Goal: Task Accomplishment & Management: Use online tool/utility

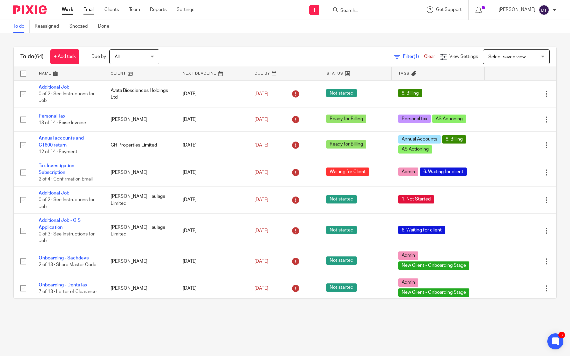
click at [90, 12] on link "Email" at bounding box center [88, 9] width 11 height 7
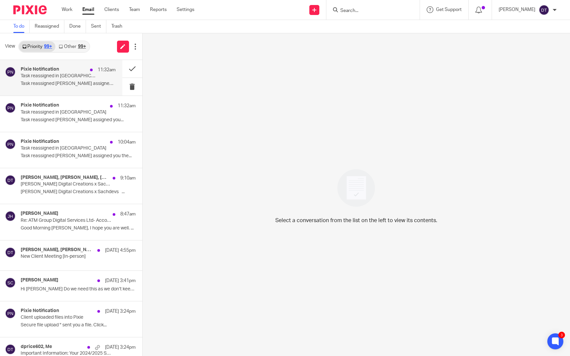
click at [80, 85] on p "Task reassigned [PERSON_NAME] assigned you..." at bounding box center [68, 84] width 95 height 6
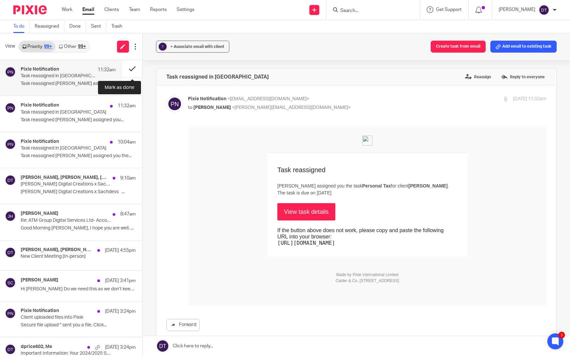
click at [133, 71] on button at bounding box center [132, 69] width 20 height 18
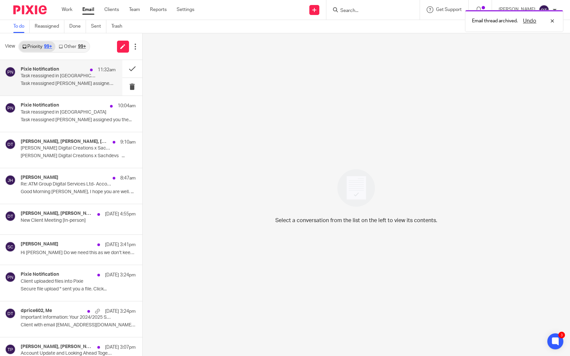
click at [85, 88] on div "Pixie Notification 11:32am Task reassigned in Pixie Task reassigned Luke Racovi…" at bounding box center [68, 78] width 95 height 22
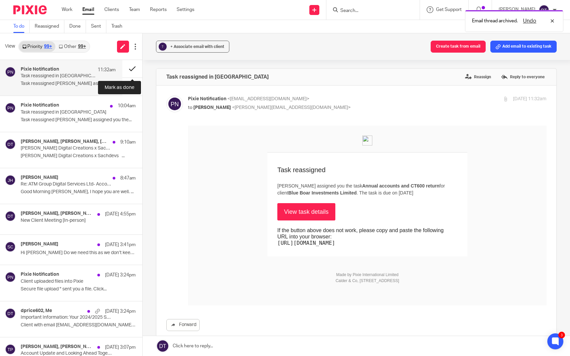
click at [133, 70] on button at bounding box center [132, 69] width 20 height 18
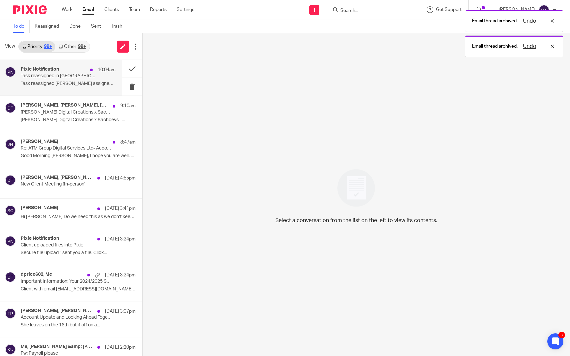
click at [102, 82] on p "Task reassigned Ryan Tumber assigned you the..." at bounding box center [68, 84] width 95 height 6
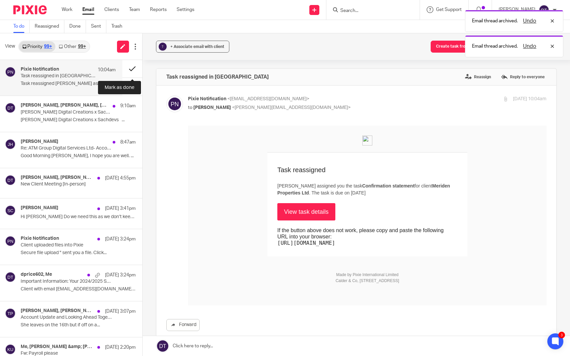
click at [131, 67] on button at bounding box center [132, 69] width 20 height 18
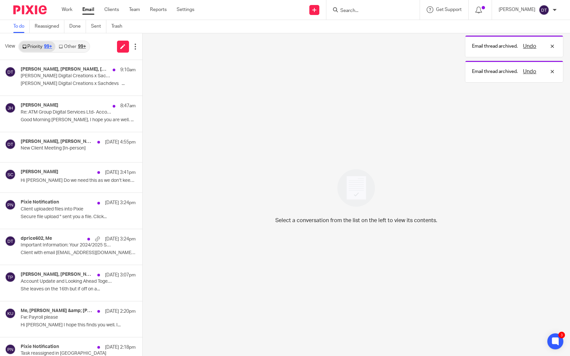
click at [76, 38] on div "View Priority 99+ Other 99+" at bounding box center [71, 46] width 142 height 27
click at [76, 47] on link "Other 99+" at bounding box center [72, 46] width 34 height 11
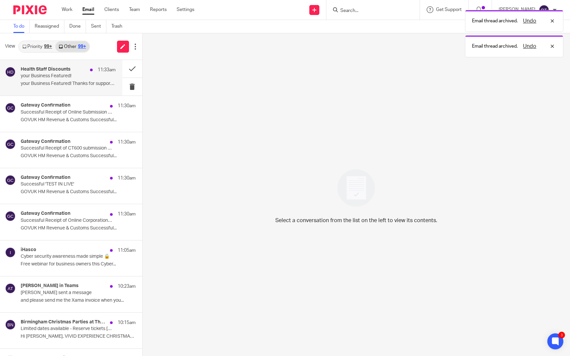
click at [59, 80] on div "Health Staff Discounts 11:33am your Business Featured! your Business Featured! …" at bounding box center [68, 78] width 95 height 22
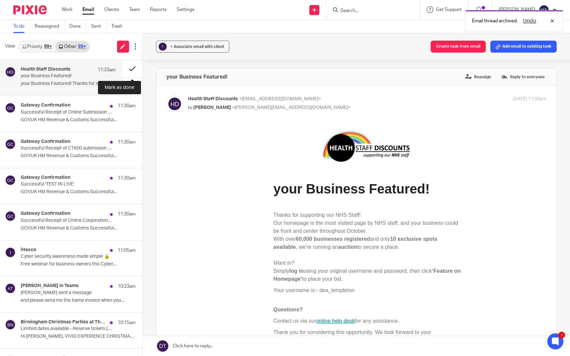
click at [132, 75] on button at bounding box center [132, 69] width 20 height 18
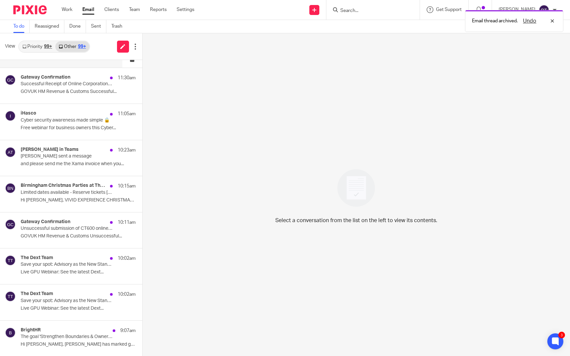
scroll to position [101, 0]
click at [79, 131] on div "iHasco 11:05am Cyber security awareness made simple 🔒 Free webinar for business…" at bounding box center [68, 121] width 95 height 22
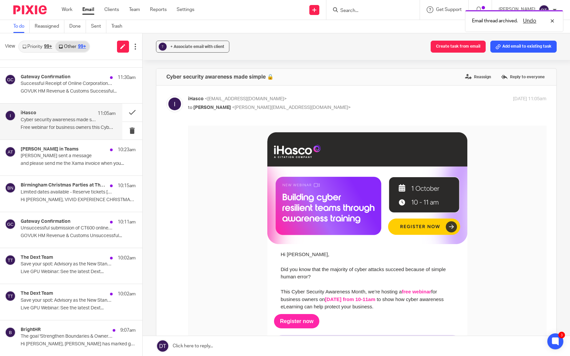
scroll to position [0, 0]
click at [132, 111] on button at bounding box center [132, 113] width 20 height 18
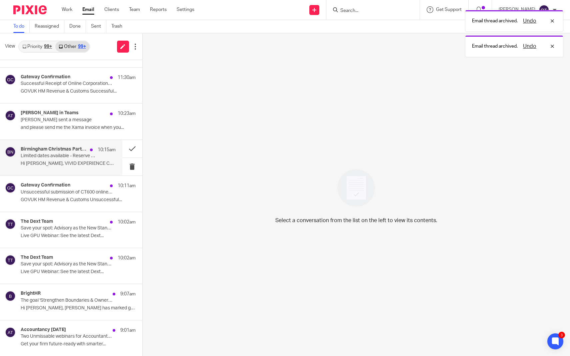
click at [86, 159] on div "Birmingham Christmas Parties at The NEC 10:15am Limited dates available - Reser…" at bounding box center [68, 158] width 95 height 22
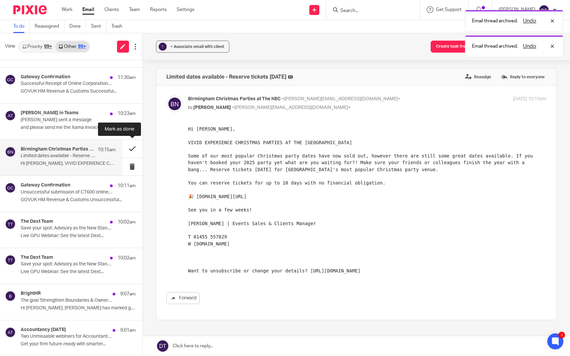
click at [131, 147] on button at bounding box center [132, 149] width 20 height 18
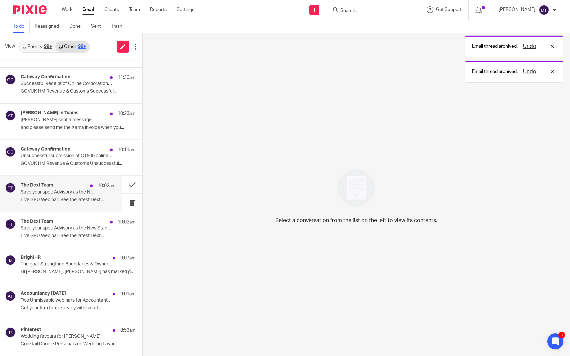
click at [67, 198] on p "Live GPU Webinar: See the latest Dext..." at bounding box center [68, 200] width 95 height 6
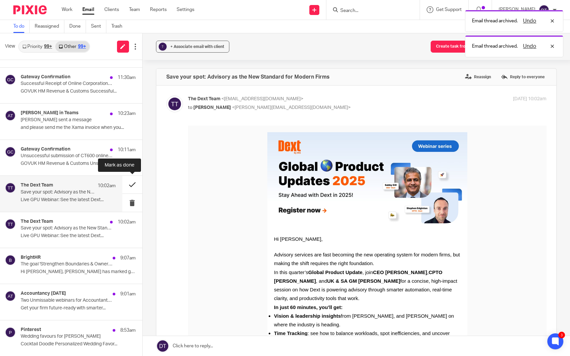
click at [133, 184] on button at bounding box center [132, 185] width 20 height 18
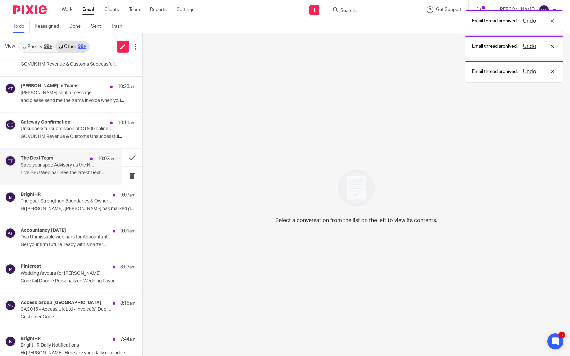
scroll to position [131, 0]
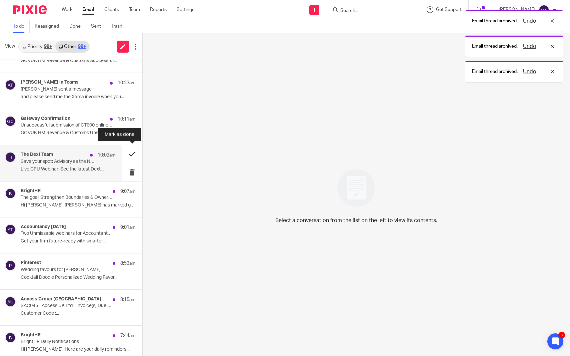
click at [129, 154] on button at bounding box center [132, 154] width 20 height 18
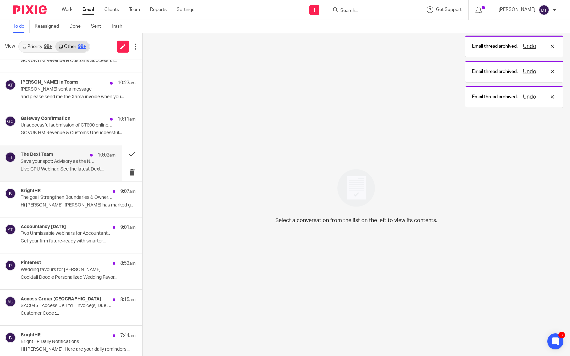
click at [91, 162] on p "Save your spot: Advisory as the New Standard for Modern Firms" at bounding box center [59, 162] width 76 height 6
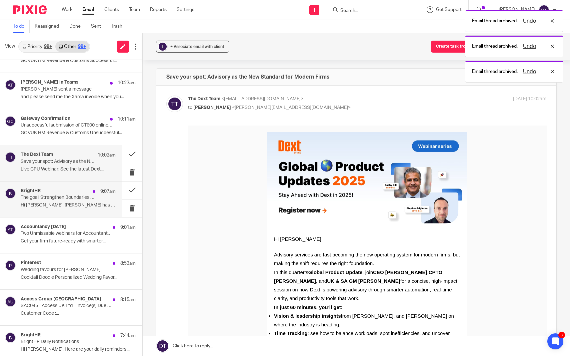
click at [68, 193] on div "BrightHR 9:07am" at bounding box center [68, 191] width 95 height 7
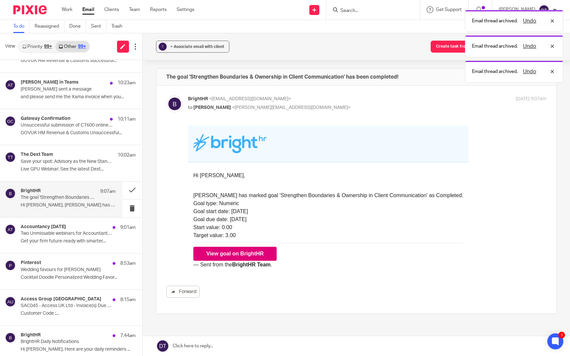
scroll to position [0, 0]
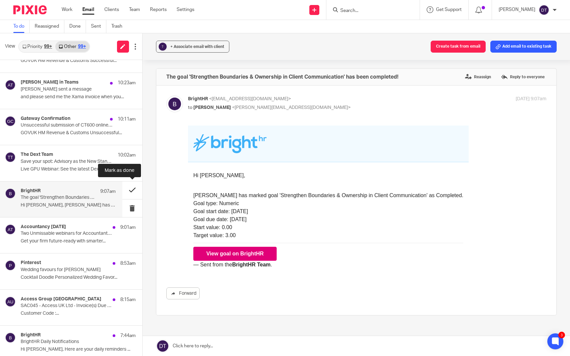
click at [135, 190] on button at bounding box center [132, 191] width 20 height 18
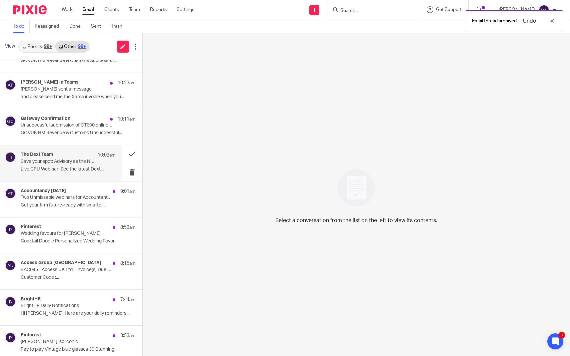
click at [88, 168] on p "Live GPU Webinar: See the latest Dext..." at bounding box center [68, 170] width 95 height 6
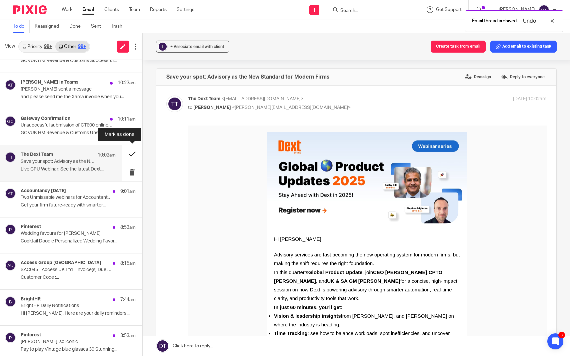
click at [134, 153] on button at bounding box center [132, 154] width 20 height 18
click at [94, 195] on p "Two Unmissable webinars for Accountants – happening same day" at bounding box center [59, 198] width 76 height 6
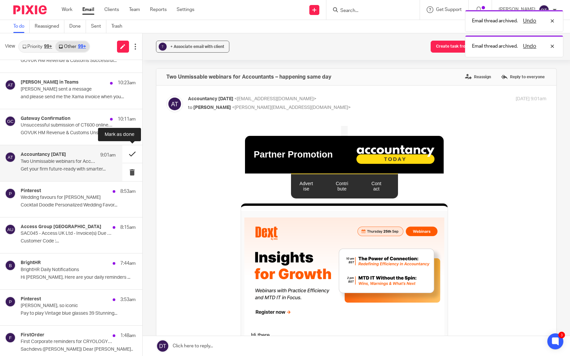
click at [133, 156] on button at bounding box center [132, 154] width 20 height 18
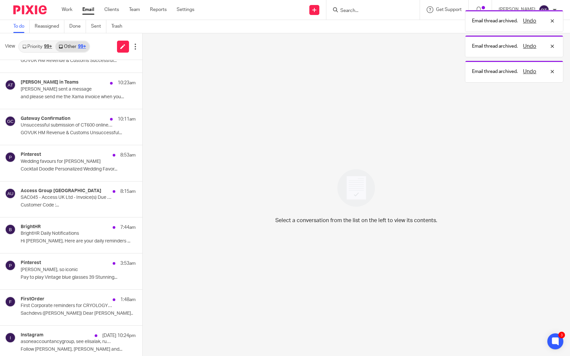
click at [91, 167] on p "Cocktail Doodle Personalized Wedding Favor..." at bounding box center [78, 170] width 115 height 6
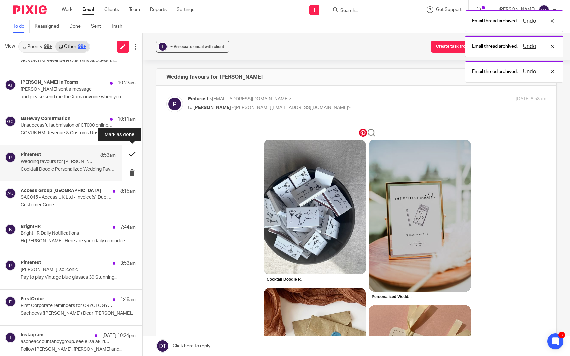
click at [132, 154] on button at bounding box center [132, 154] width 20 height 18
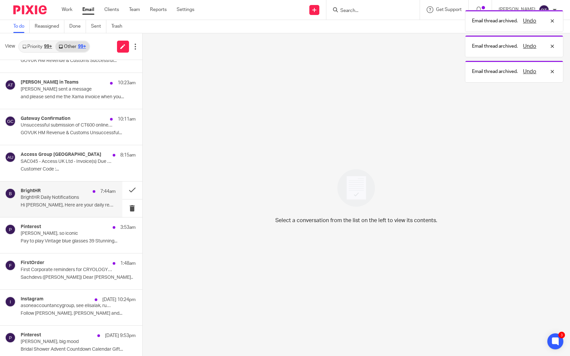
click at [66, 212] on div "BrightHR 7:44am BrightHR Daily Notifications Hi Deanna, Here are your daily rem…" at bounding box center [61, 200] width 122 height 36
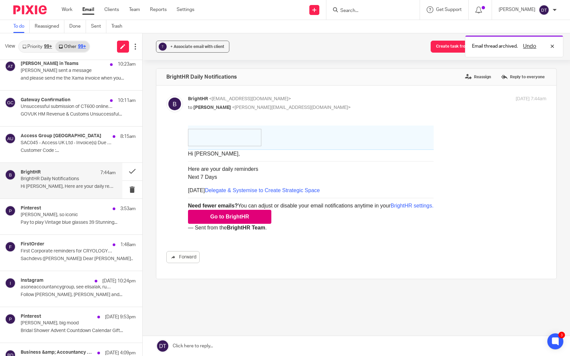
scroll to position [151, 0]
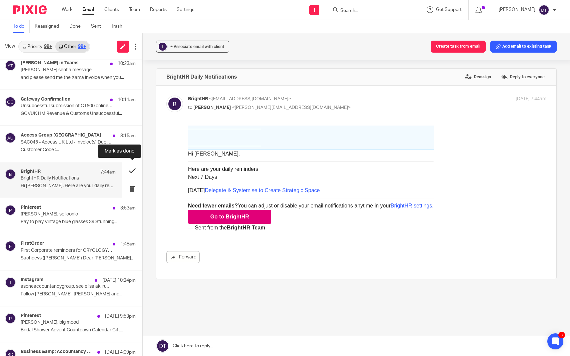
click at [131, 169] on button at bounding box center [132, 171] width 20 height 18
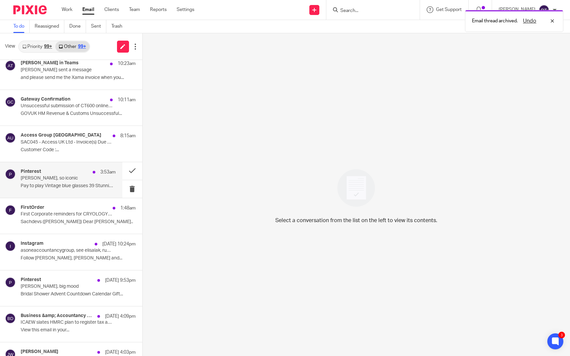
click at [80, 180] on div "Pinterest 3:53am Deanna, so iconic Pay to play Vintage blue glasses 39 Stunning…" at bounding box center [68, 180] width 95 height 22
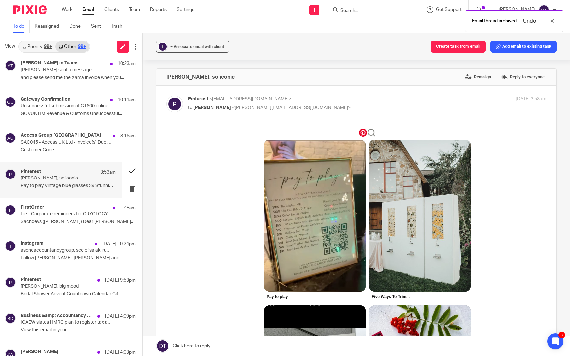
scroll to position [0, 0]
click at [129, 171] on button at bounding box center [132, 171] width 20 height 18
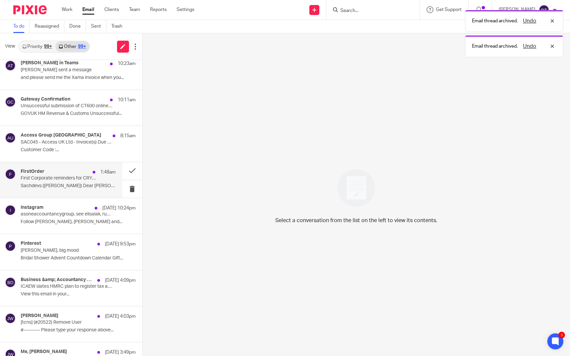
click at [78, 179] on p "First Corporate reminders for CRYOLOGYX LTD etc." at bounding box center [59, 179] width 76 height 6
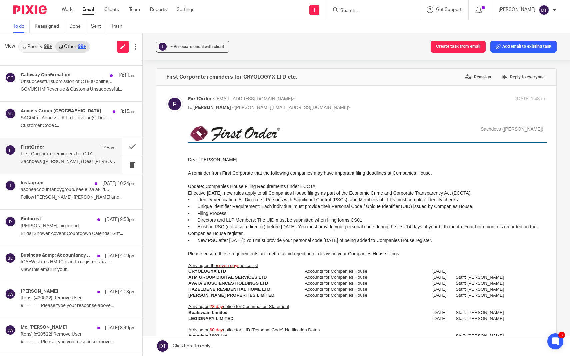
scroll to position [180, 0]
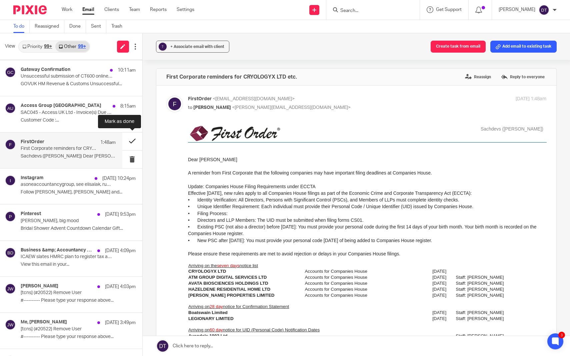
click at [126, 145] on button at bounding box center [132, 142] width 20 height 18
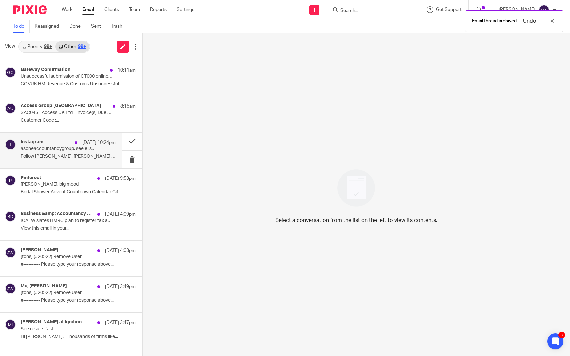
click at [82, 157] on p "Follow Elisa Lago, Ruby Ghataurhae and..." at bounding box center [68, 157] width 95 height 6
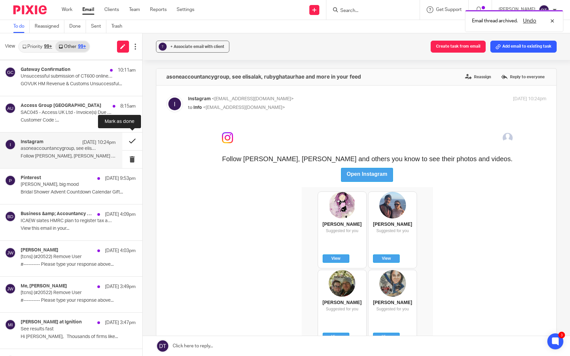
scroll to position [0, 0]
click at [132, 142] on button at bounding box center [132, 142] width 20 height 18
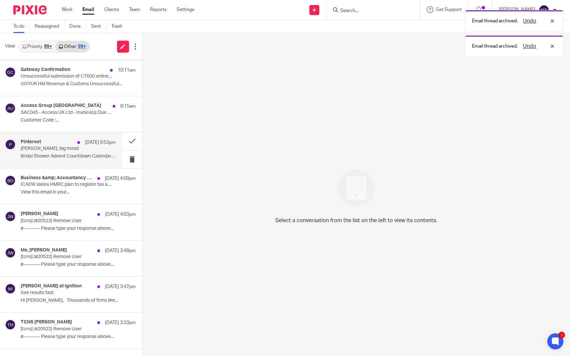
click at [88, 154] on p "Bridal Shower Advent Countdown Calendar Gift..." at bounding box center [68, 157] width 95 height 6
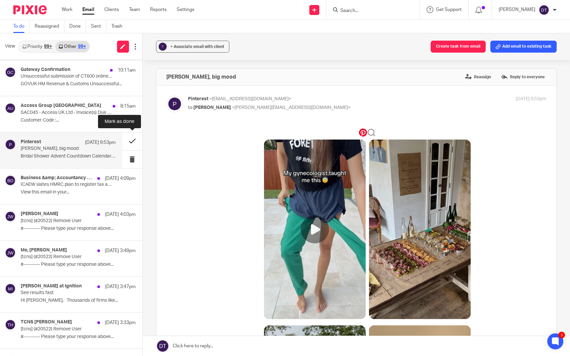
click at [133, 141] on button at bounding box center [132, 142] width 20 height 18
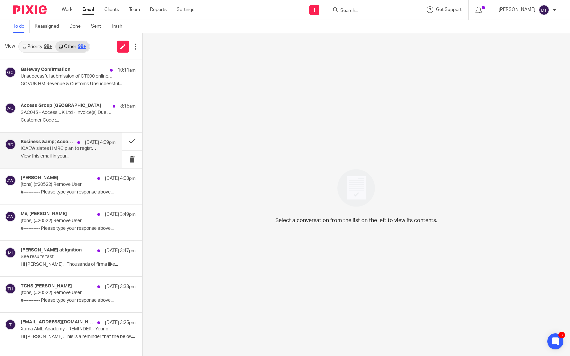
click at [75, 158] on p "View this email in your..." at bounding box center [68, 157] width 95 height 6
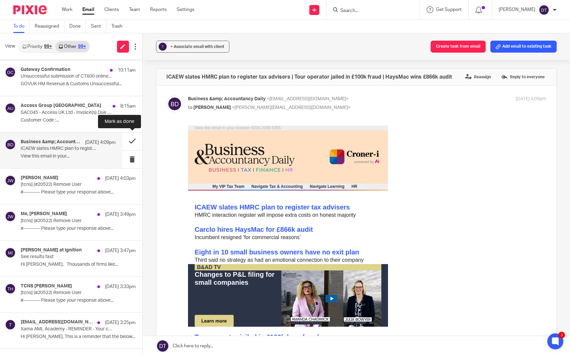
click at [130, 141] on button at bounding box center [132, 142] width 20 height 18
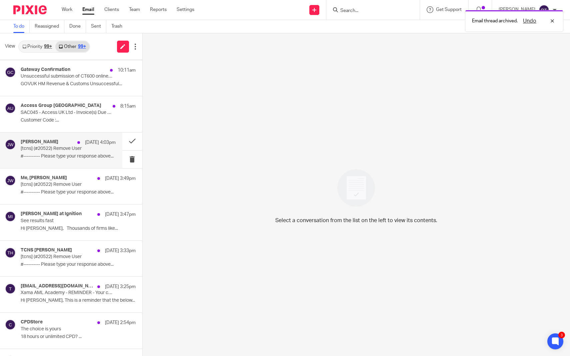
click at [84, 151] on div "Josh Woo 22 Sep 4:03pm [tcns] (#20522) Remove User #---------- Please type your…" at bounding box center [68, 150] width 95 height 22
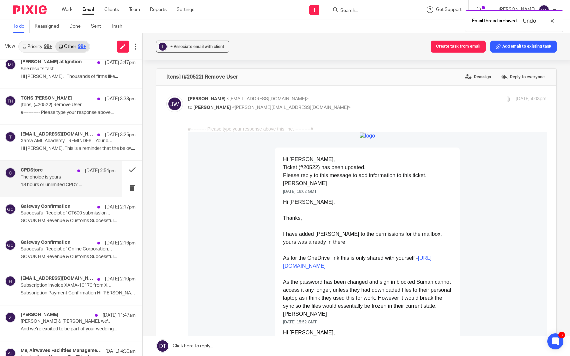
scroll to position [344, 0]
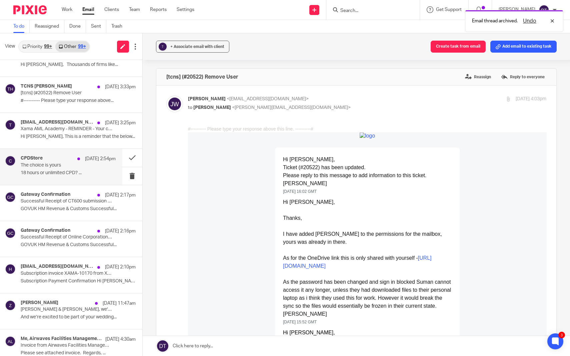
click at [82, 170] on p "18 hours or unlimited CPD? ..." at bounding box center [68, 173] width 95 height 6
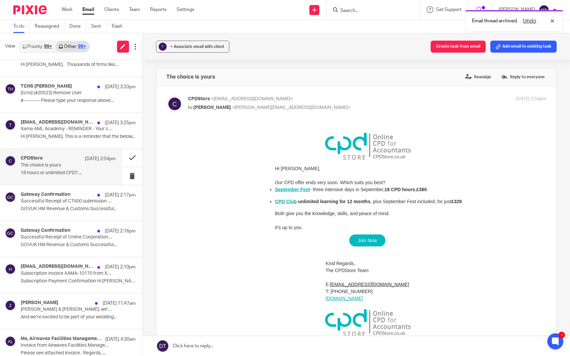
scroll to position [0, 0]
click at [134, 155] on button at bounding box center [132, 158] width 20 height 18
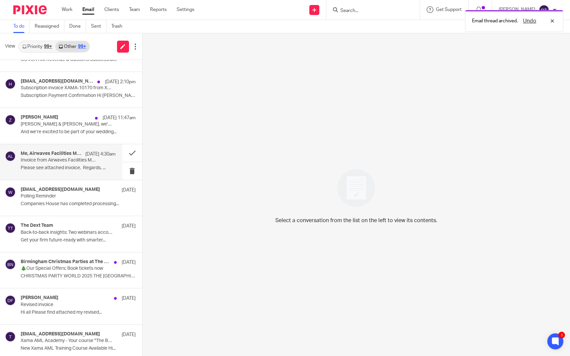
scroll to position [499, 0]
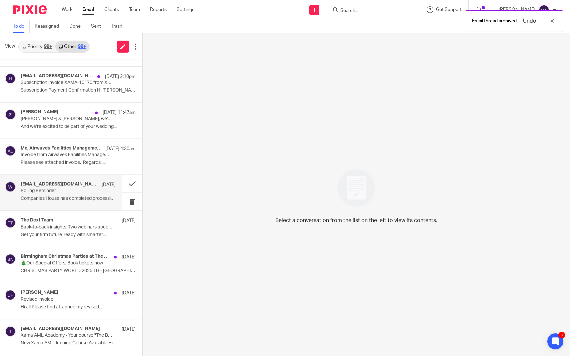
click at [71, 197] on p "Companies House has completed processing..." at bounding box center [68, 199] width 95 height 6
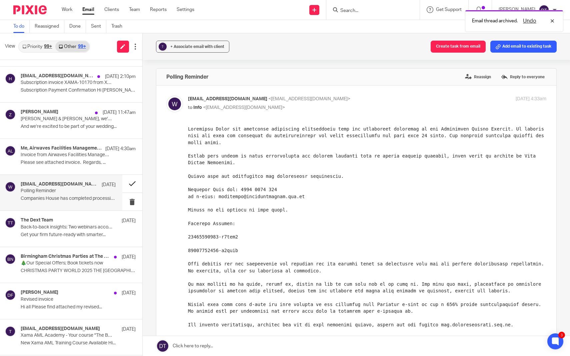
scroll to position [0, 0]
click at [129, 184] on button at bounding box center [132, 184] width 20 height 18
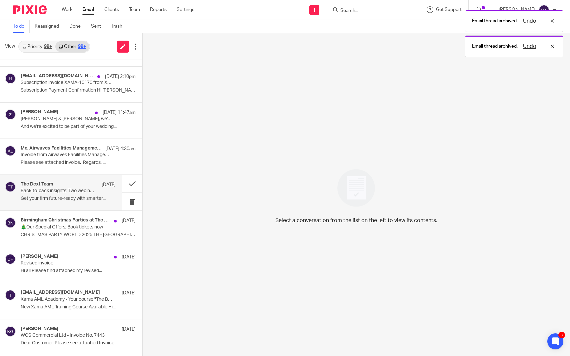
click at [98, 191] on div "The Dext Team 19 Sep Back-to-back insights: Two webinars accountants can’t miss…" at bounding box center [68, 193] width 95 height 22
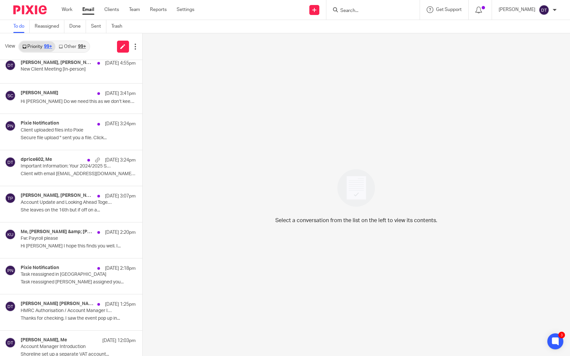
scroll to position [90, 0]
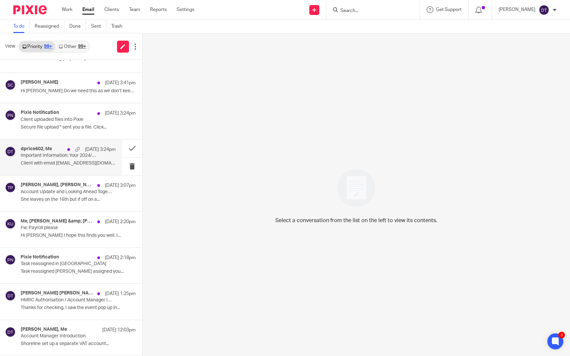
click at [59, 162] on p "Client with email [EMAIL_ADDRESS][DOMAIN_NAME]..." at bounding box center [68, 164] width 95 height 6
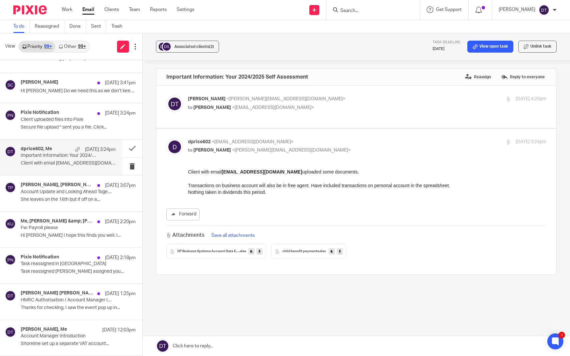
scroll to position [0, 0]
click at [302, 102] on p "[PERSON_NAME] <[PERSON_NAME][EMAIL_ADDRESS][DOMAIN_NAME]>" at bounding box center [307, 99] width 239 height 7
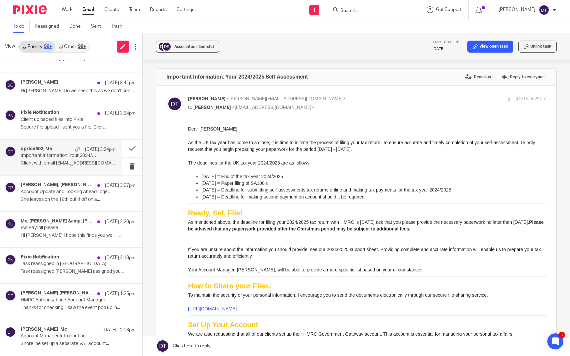
click at [302, 102] on p "Deanna Templeton <deanna@sachdevs-ca.com>" at bounding box center [307, 99] width 239 height 7
checkbox input "false"
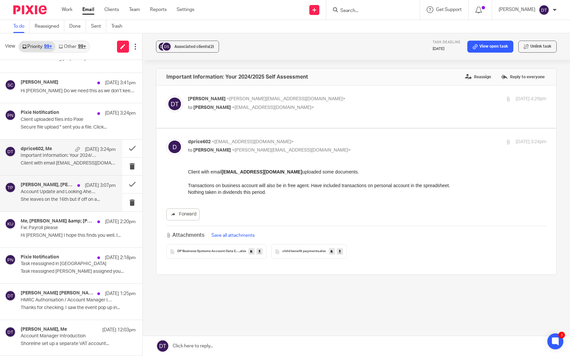
click at [70, 200] on p "She leaves on the 16th but if off on a..." at bounding box center [68, 200] width 95 height 6
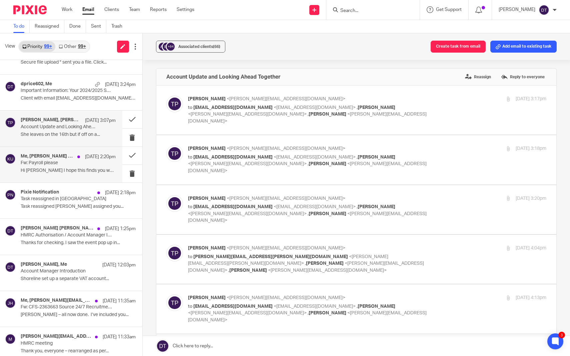
scroll to position [155, 0]
click at [73, 168] on p "Hi Deanna I hope this finds you well. I..." at bounding box center [68, 171] width 95 height 6
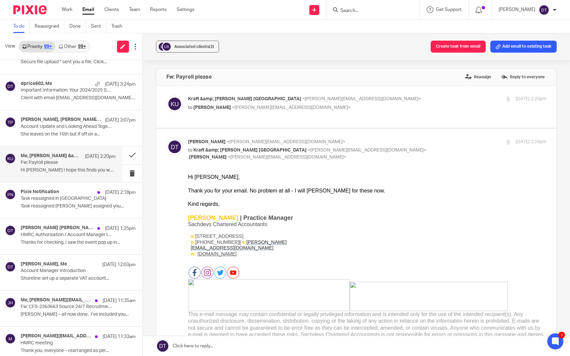
scroll to position [0, 0]
click at [131, 155] on button at bounding box center [132, 156] width 20 height 18
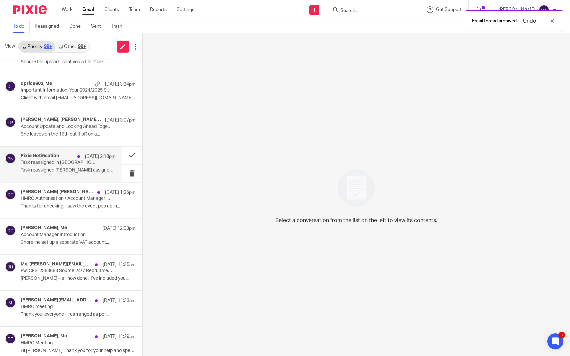
click at [76, 162] on p "Task reassigned in Pixie" at bounding box center [59, 163] width 76 height 6
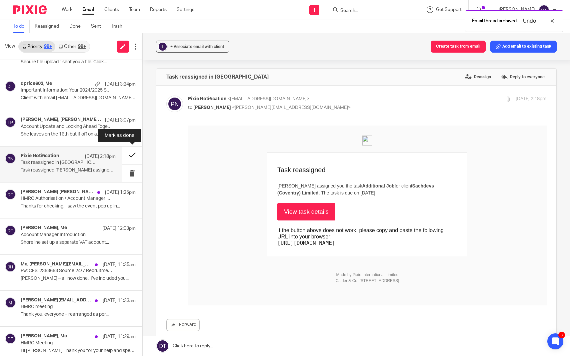
click at [134, 155] on button at bounding box center [132, 156] width 20 height 18
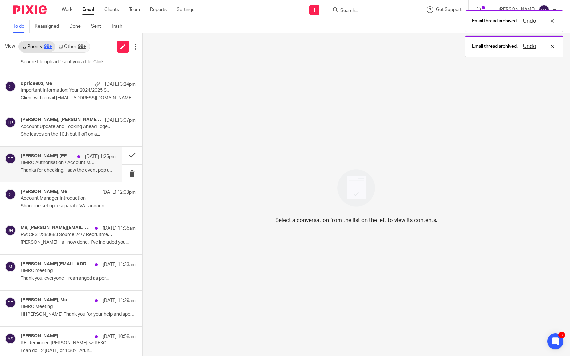
click at [86, 168] on p "Thanks for checking. I saw the event pop up in..." at bounding box center [68, 171] width 95 height 6
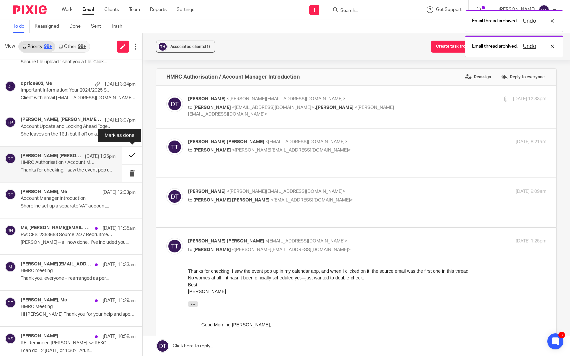
click at [129, 154] on button at bounding box center [132, 156] width 20 height 18
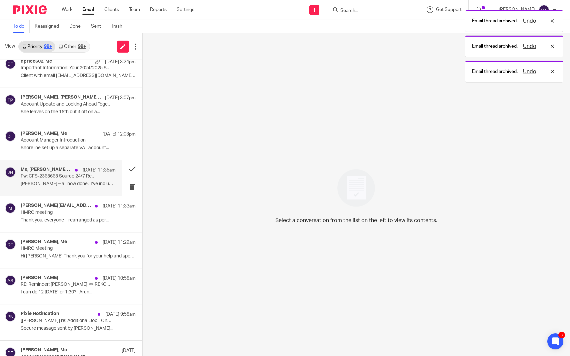
scroll to position [179, 0]
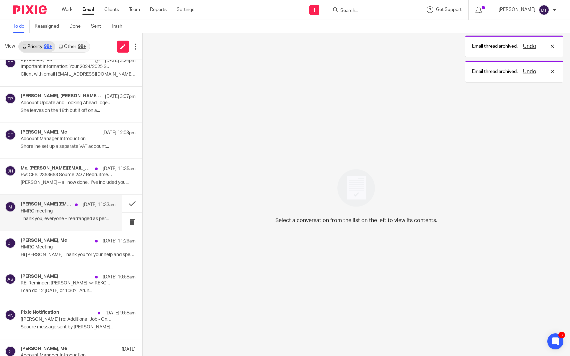
click at [67, 195] on div "martin.hynes@hmrc.gov.uk 22 Sep 11:33am HMRC meeting Thank you, everyone – rear…" at bounding box center [61, 213] width 122 height 36
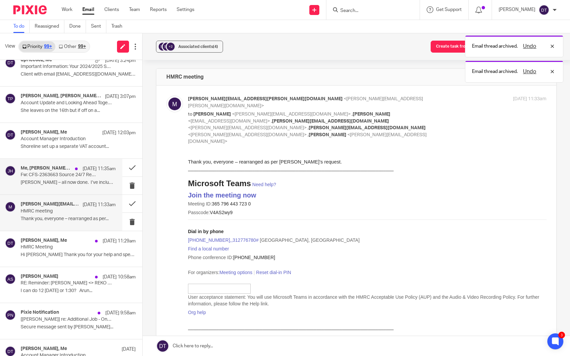
scroll to position [0, 0]
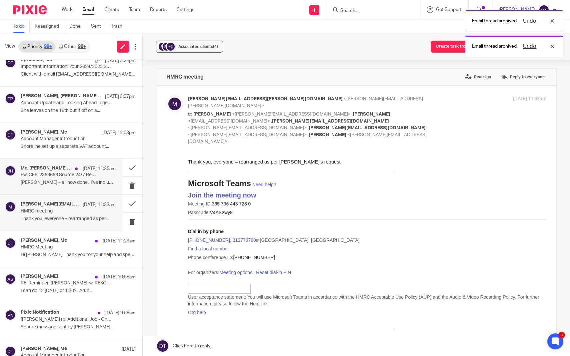
click at [74, 184] on p "Deanna – all now done. I’ve included you..." at bounding box center [68, 183] width 95 height 6
click at [132, 168] on button at bounding box center [132, 168] width 20 height 18
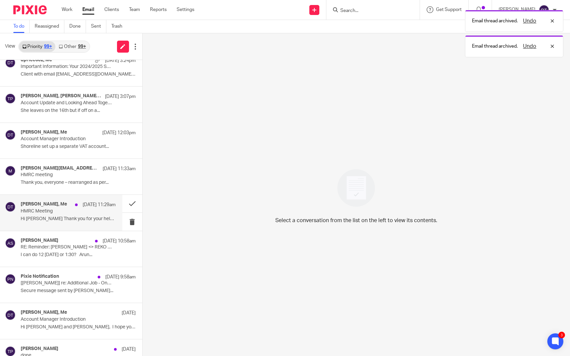
click at [54, 218] on p "Hi Deanna Thank you for your help and speak..." at bounding box center [68, 219] width 95 height 6
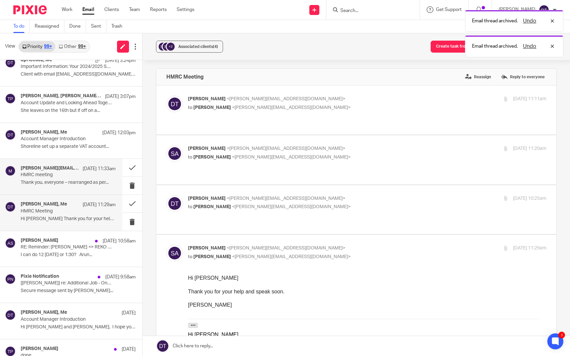
click at [56, 187] on div "martin.hynes@hmrc.gov.uk 22 Sep 11:33am HMRC meeting Thank you, everyone – rear…" at bounding box center [61, 177] width 122 height 36
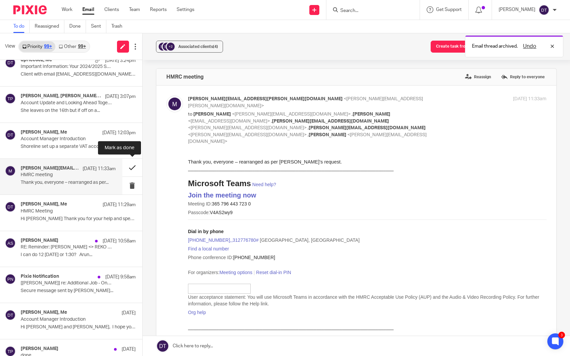
click at [135, 168] on button at bounding box center [132, 168] width 20 height 18
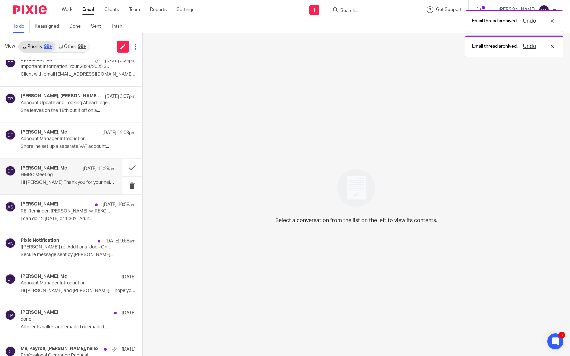
click at [89, 166] on p "22 Sep 11:29am" at bounding box center [99, 169] width 33 height 7
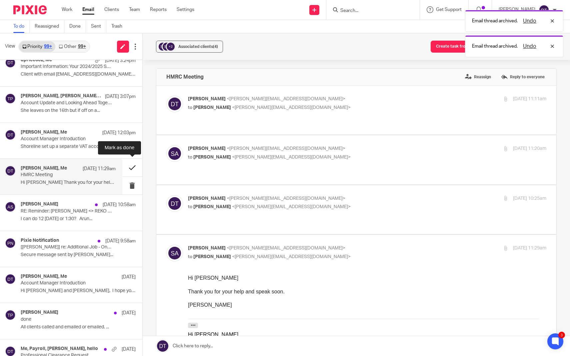
click at [130, 164] on button at bounding box center [132, 168] width 20 height 18
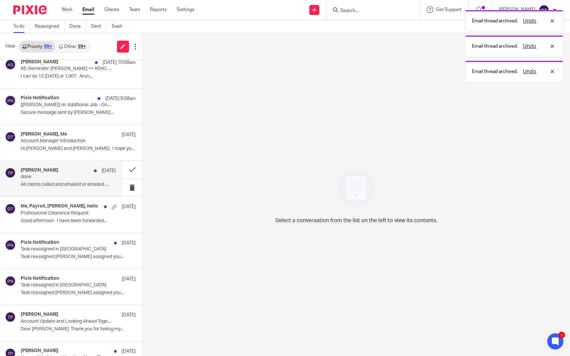
scroll to position [287, 0]
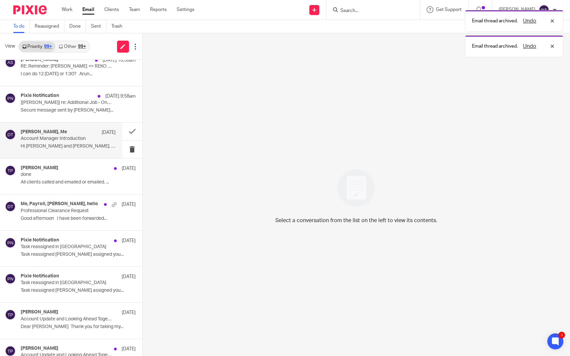
click at [63, 140] on p "Account Manager Introduction" at bounding box center [59, 139] width 76 height 6
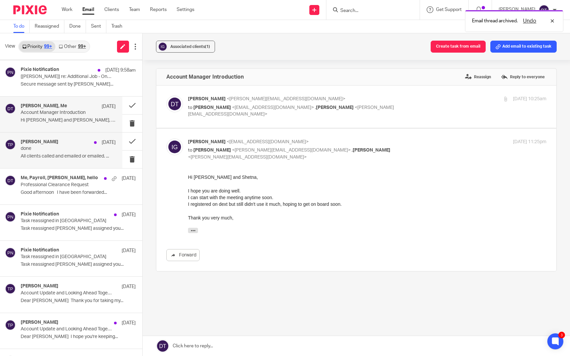
scroll to position [324, 0]
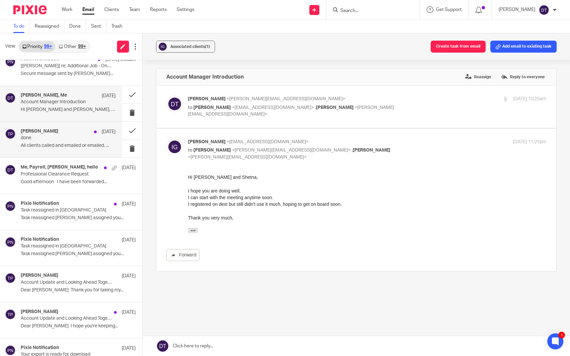
click at [61, 136] on p "done" at bounding box center [59, 138] width 76 height 6
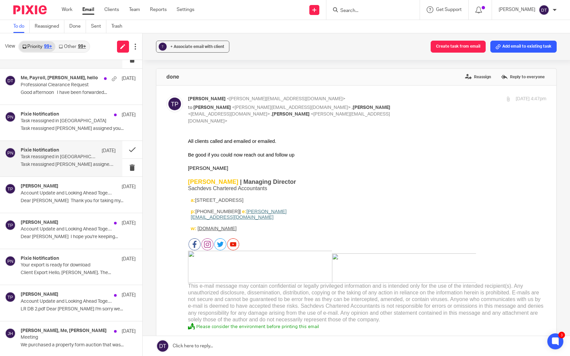
scroll to position [414, 0]
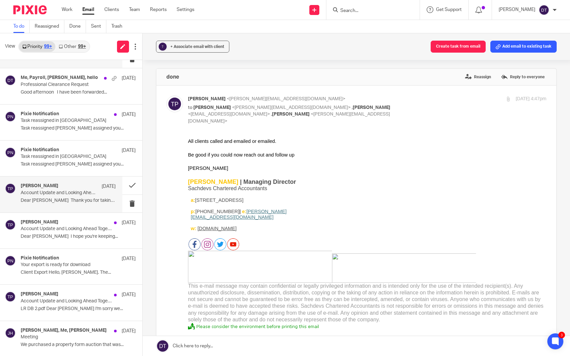
click at [55, 195] on div "Tina Pennycuick 18 Sep Account Update and Looking Ahead Together Dear Manish Th…" at bounding box center [68, 194] width 95 height 22
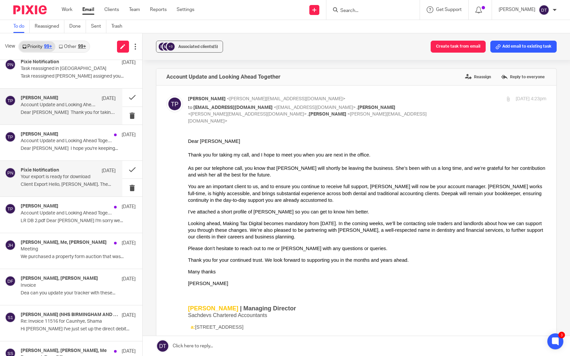
scroll to position [502, 0]
click at [63, 182] on p "Client Export Hello, Deanna Templeton. The..." at bounding box center [68, 184] width 95 height 6
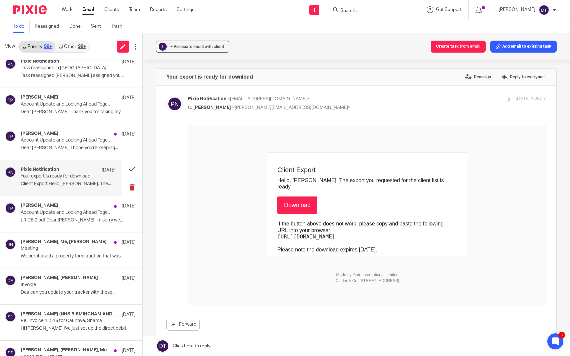
scroll to position [0, 0]
click at [134, 169] on button at bounding box center [132, 169] width 20 height 18
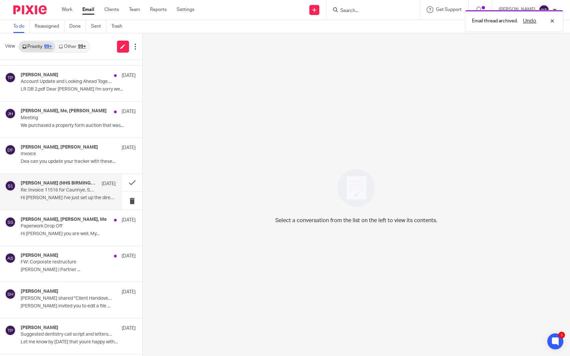
scroll to position [597, 0]
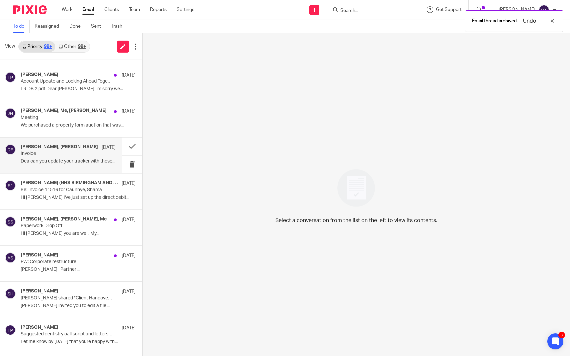
click at [65, 160] on p "Dea can you update your tracker with these..." at bounding box center [68, 162] width 95 height 6
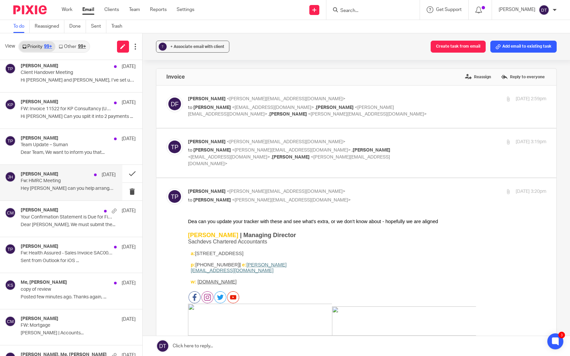
scroll to position [913, 0]
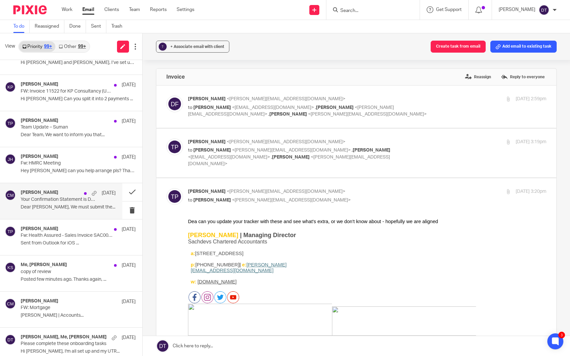
click at [63, 205] on p "Dear Inderveer, We must submit the..." at bounding box center [68, 208] width 95 height 6
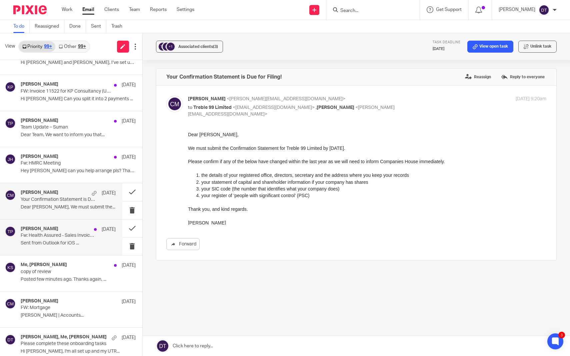
scroll to position [0, 0]
click at [60, 241] on p "Sent from Outlook for iOS ..." at bounding box center [68, 244] width 95 height 6
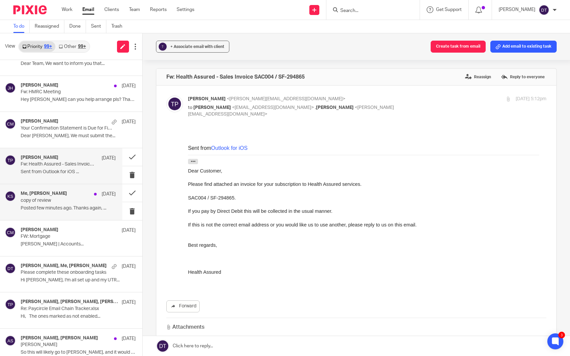
scroll to position [987, 0]
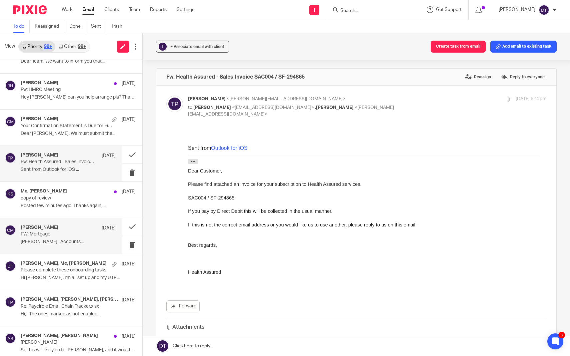
click at [69, 239] on p "Chetna Mistry | Accounts..." at bounding box center [68, 242] width 95 height 6
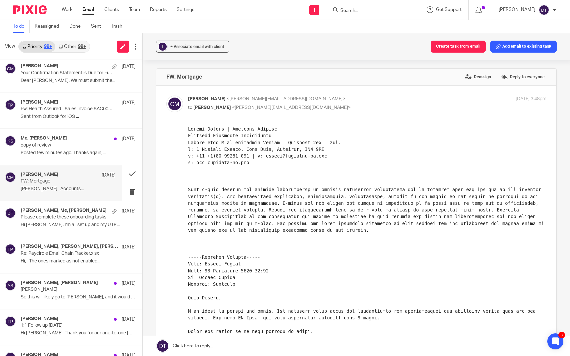
scroll to position [1040, 0]
click at [78, 222] on p "Hi Deanna, I'm all set up and my UTR..." at bounding box center [68, 225] width 95 height 6
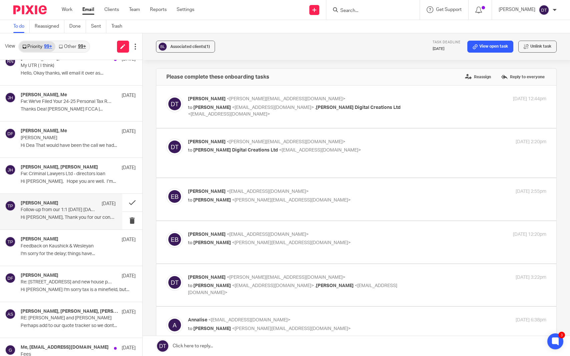
scroll to position [1553, 0]
click at [68, 46] on link "Other 99+" at bounding box center [72, 46] width 34 height 11
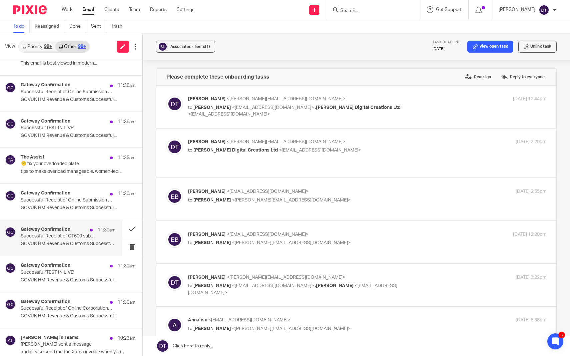
scroll to position [28, 0]
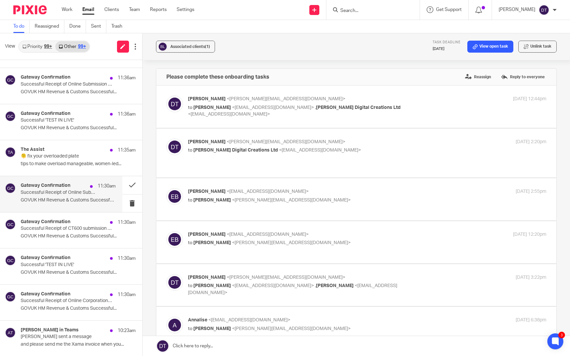
click at [62, 178] on div "Gateway Confirmation 11:30am Successful Receipt of Online Submission for Refere…" at bounding box center [61, 194] width 122 height 36
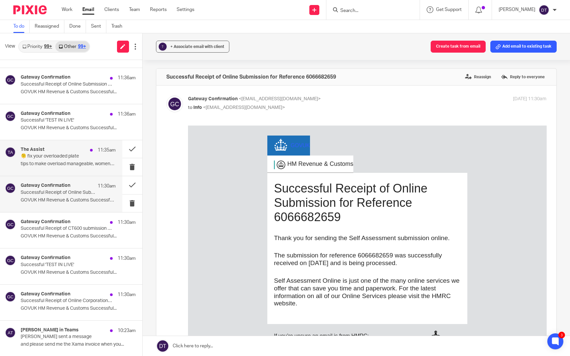
click at [72, 170] on div "The Assist 11:35am 🫠 fix your overloaded plate tips to make overload manageable…" at bounding box center [61, 158] width 122 height 36
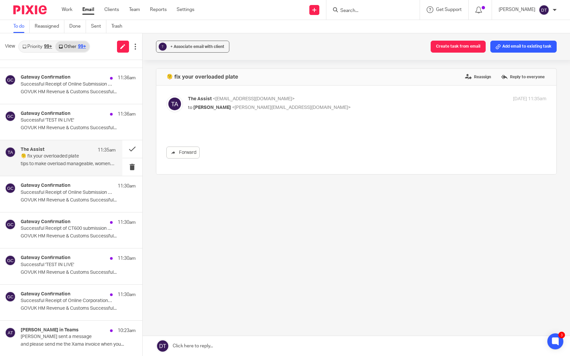
scroll to position [0, 0]
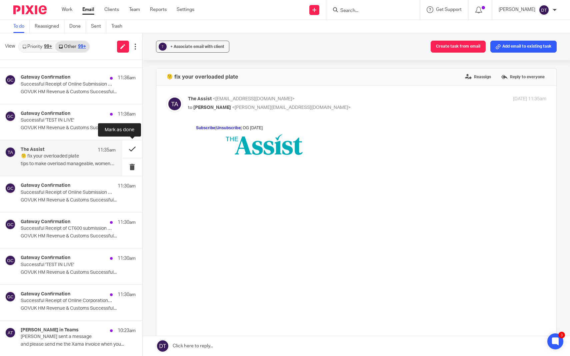
click at [128, 149] on button at bounding box center [132, 149] width 20 height 18
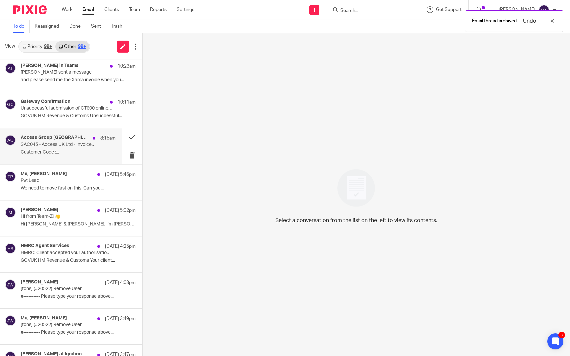
scroll to position [259, 0]
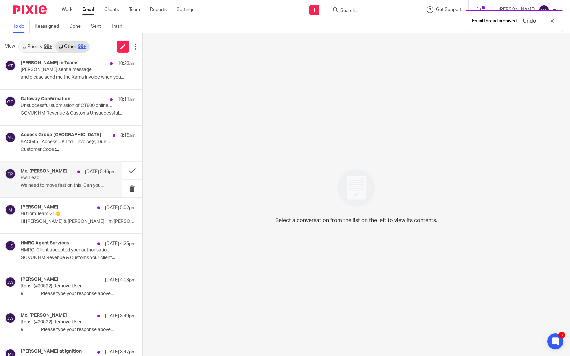
click at [70, 173] on div "Me, Tina Pennycuick 22 Sep 5:46pm" at bounding box center [68, 172] width 95 height 7
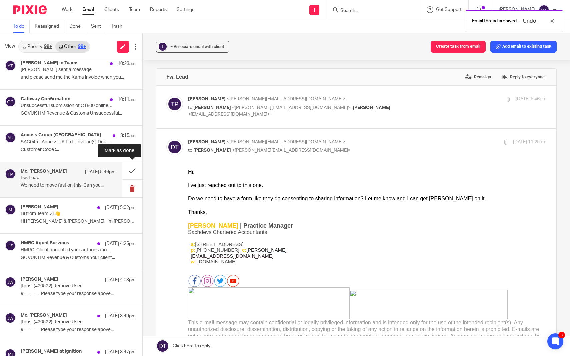
scroll to position [0, 0]
click at [132, 172] on button at bounding box center [132, 171] width 20 height 18
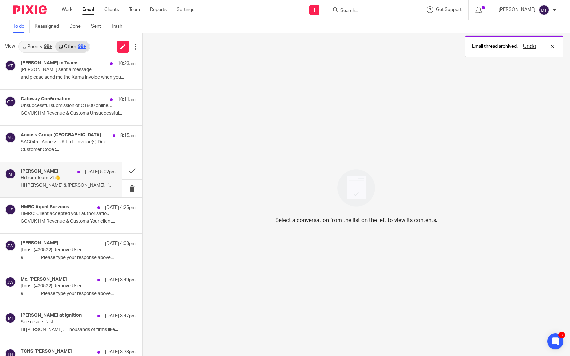
click at [88, 185] on p "Hi Deanna & Lewis, I’m Melissa, and I’m..." at bounding box center [68, 186] width 95 height 6
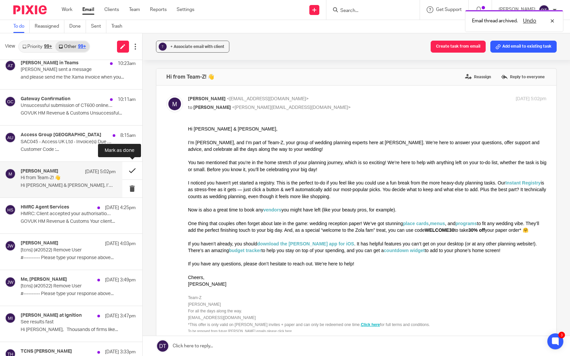
click at [128, 171] on button at bounding box center [132, 171] width 20 height 18
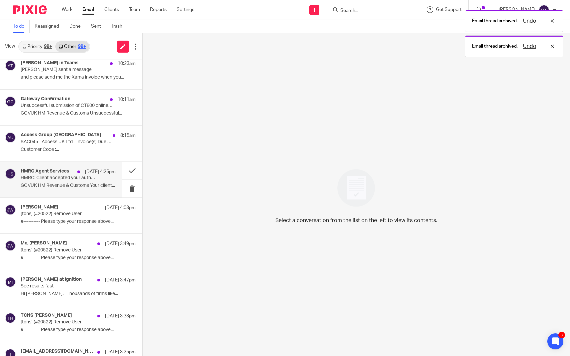
click at [84, 176] on p "HMRC: Client accepted your authorisation request" at bounding box center [59, 178] width 76 height 6
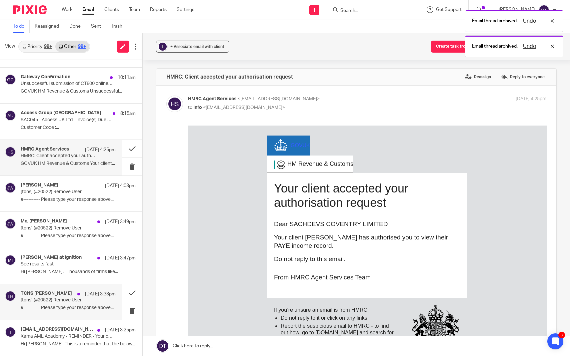
scroll to position [281, 0]
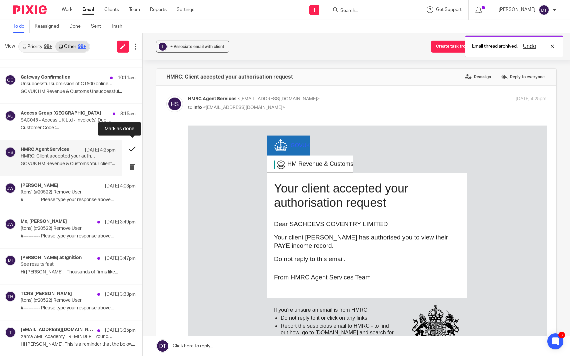
click at [134, 143] on button at bounding box center [132, 149] width 20 height 18
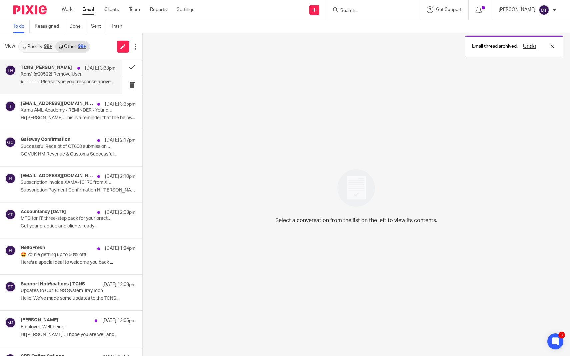
scroll to position [472, 0]
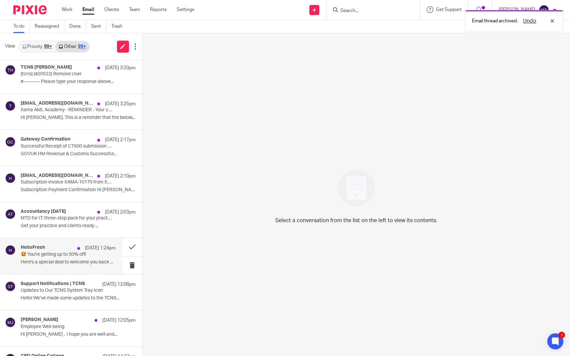
click at [67, 261] on p "Here's a special deal to welcome you back ..." at bounding box center [68, 263] width 95 height 6
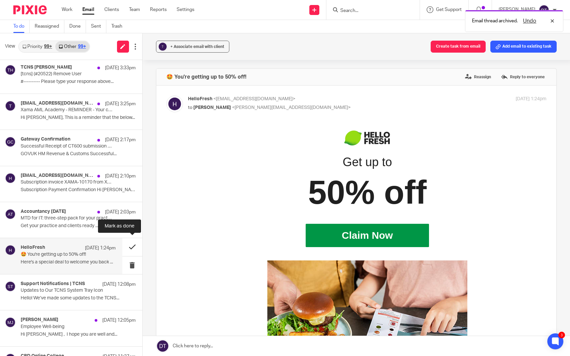
scroll to position [0, 0]
click at [133, 248] on button at bounding box center [132, 247] width 20 height 18
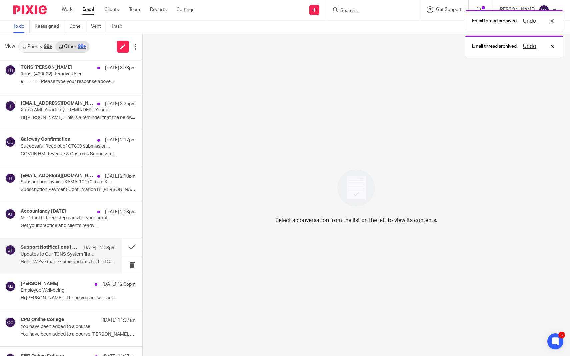
click at [95, 254] on p "Updates to Our TCNS System Tray Icon" at bounding box center [59, 255] width 76 height 6
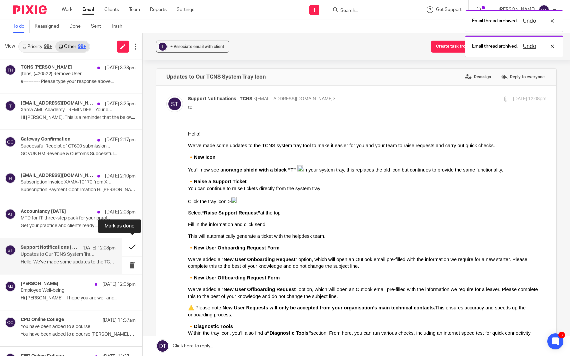
click at [134, 245] on button at bounding box center [132, 247] width 20 height 18
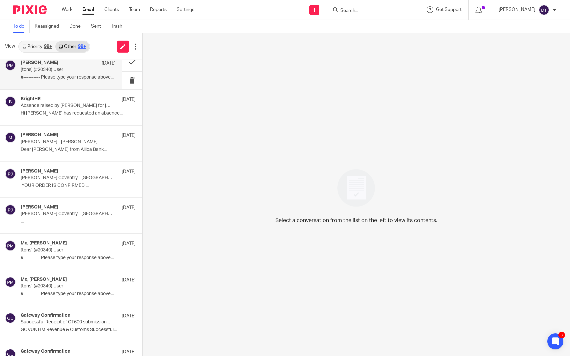
scroll to position [1056, 0]
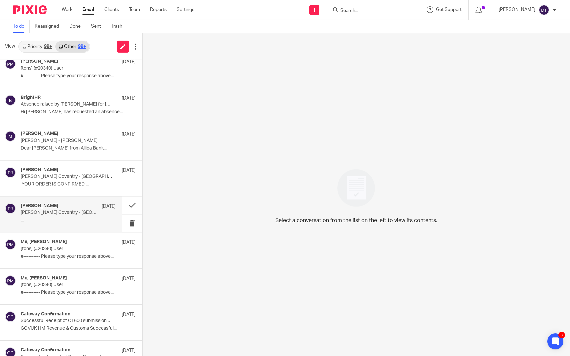
click at [67, 221] on div "Papa Johns 16 Sep Papa Johns Coventry - Holyhead Road - Your order - 80466261 i…" at bounding box center [68, 214] width 95 height 22
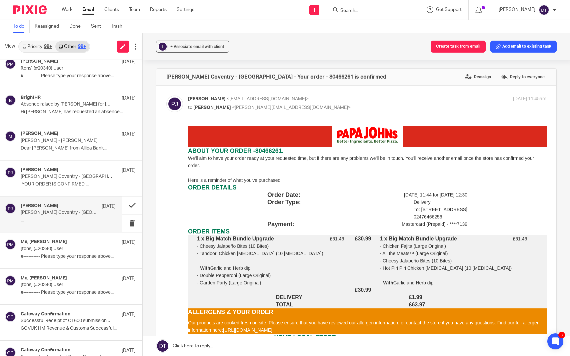
scroll to position [0, 0]
click at [132, 201] on button at bounding box center [132, 206] width 20 height 18
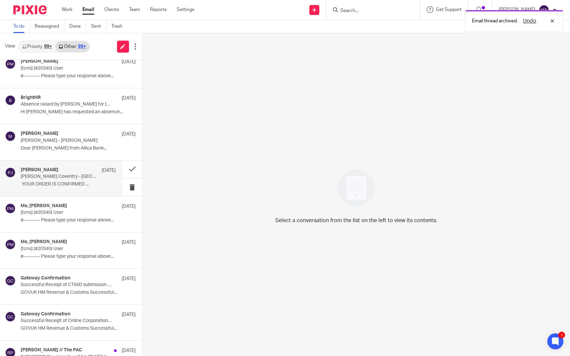
click at [66, 182] on p "﻿﻿﻿ YOUR ORDER IS CONFIRMED ..." at bounding box center [68, 185] width 95 height 6
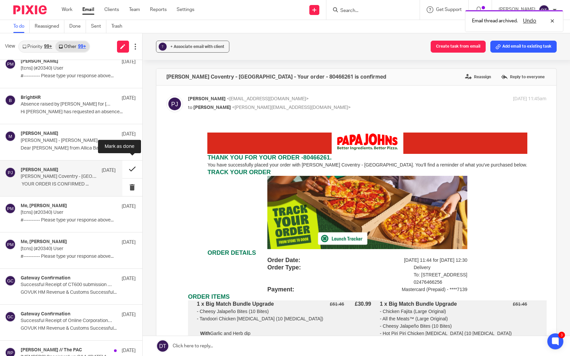
click at [134, 169] on button at bounding box center [132, 170] width 20 height 18
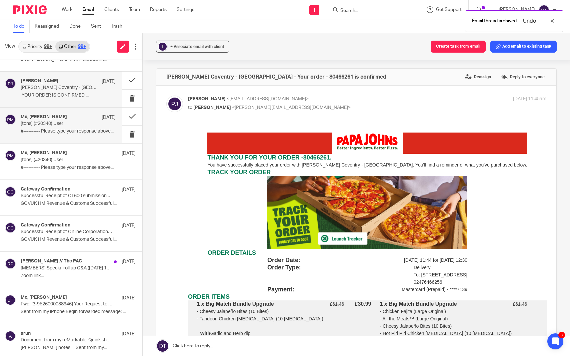
scroll to position [1145, 0]
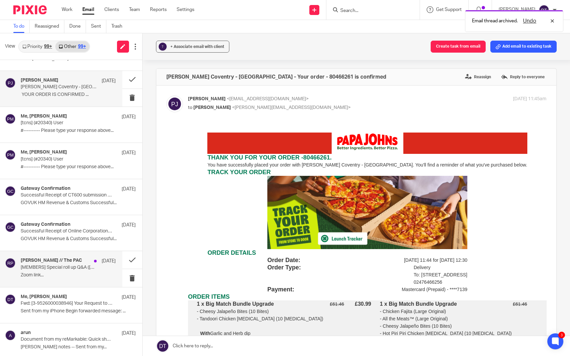
click at [74, 276] on div "Reza // The PAC 15 Sep [MEMBERS] Special roll up Q&A (tomorrow 1pm) Zoom link..." at bounding box center [61, 269] width 122 height 36
click at [136, 257] on button at bounding box center [132, 260] width 20 height 18
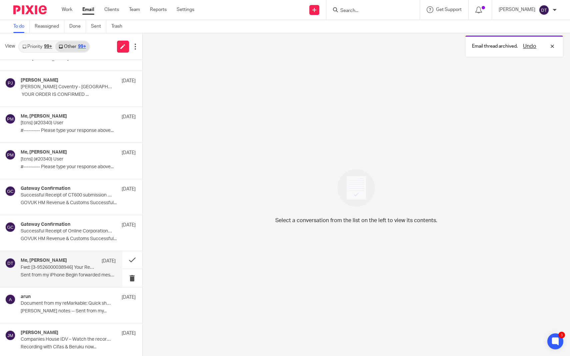
click at [83, 266] on div "Me, Deanna Templeton 15 Sep Fwd: [3-9526000038946] Your Request to Google Sent …" at bounding box center [68, 269] width 95 height 22
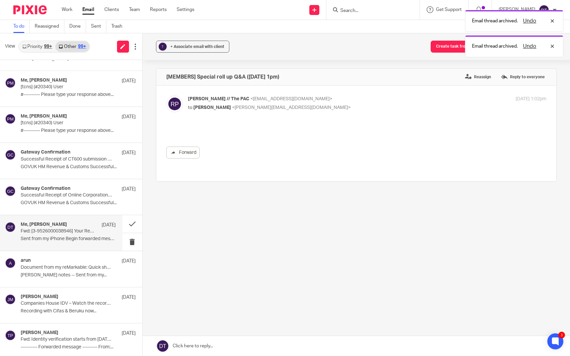
scroll to position [0, 0]
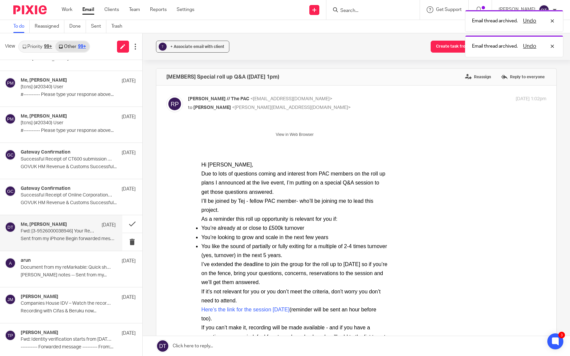
click at [79, 236] on p "Sent from my iPhone Begin forwarded message: ..." at bounding box center [68, 239] width 95 height 6
click at [130, 220] on button at bounding box center [132, 224] width 20 height 18
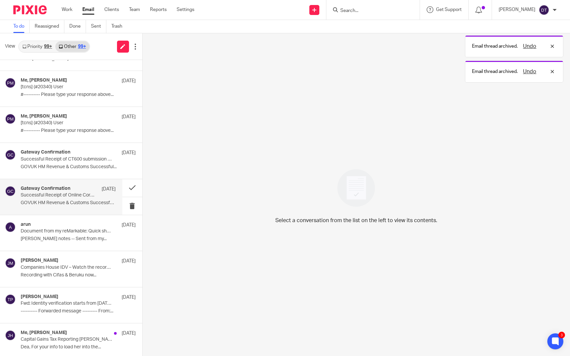
click at [91, 200] on p "GOVUK HM Revenue & Customs Successful..." at bounding box center [68, 203] width 95 height 6
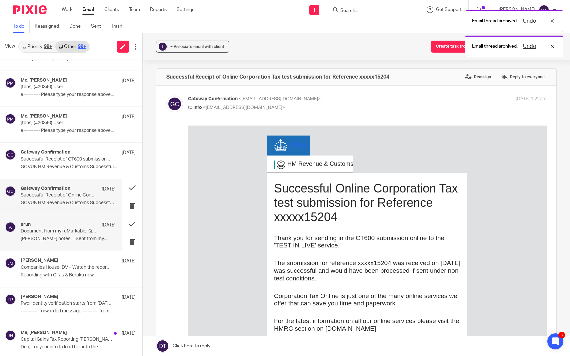
click at [81, 236] on p "Gillian Boardman notes -- Sent from my..." at bounding box center [68, 239] width 95 height 6
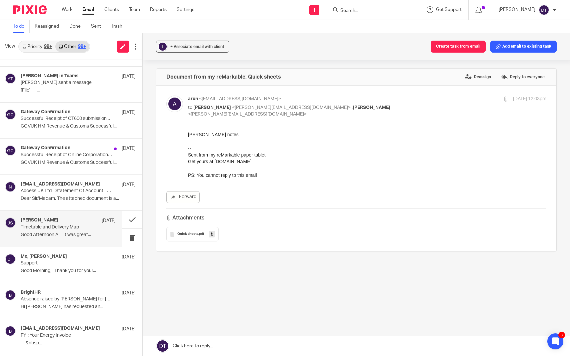
scroll to position [1476, 0]
click at [74, 231] on p "Good Afternoon All It was great..." at bounding box center [68, 234] width 95 height 6
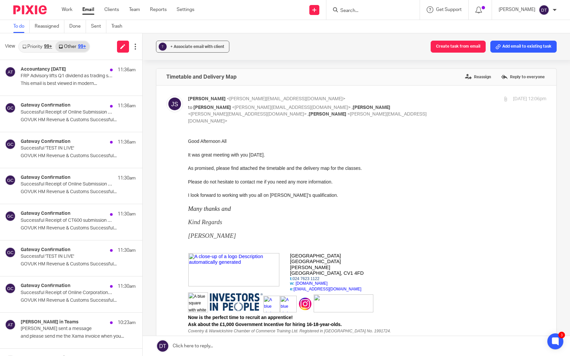
scroll to position [0, 0]
click at [68, 86] on p "This email is best viewed in modern..." at bounding box center [68, 84] width 95 height 6
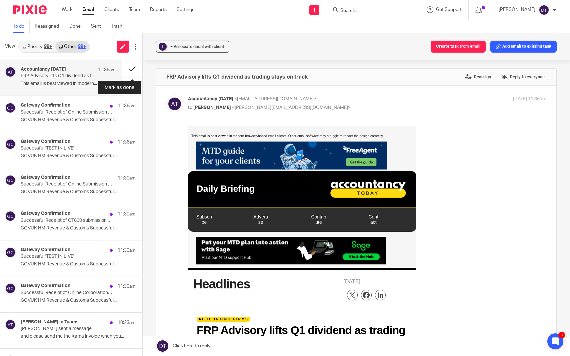
click at [132, 67] on button at bounding box center [132, 69] width 20 height 18
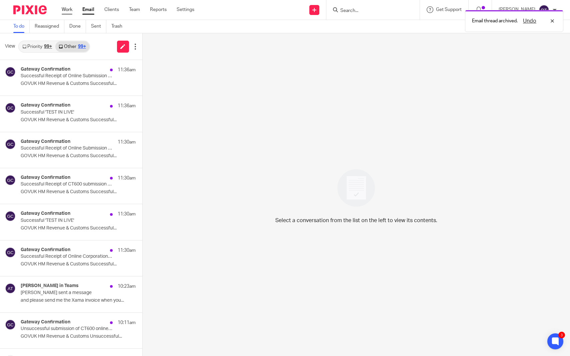
click at [71, 11] on link "Work" at bounding box center [67, 9] width 11 height 7
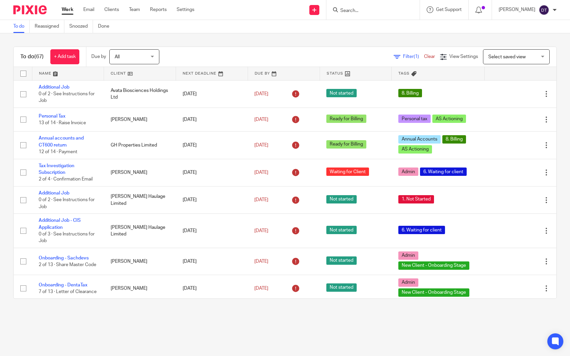
click at [67, 76] on link at bounding box center [68, 73] width 72 height 13
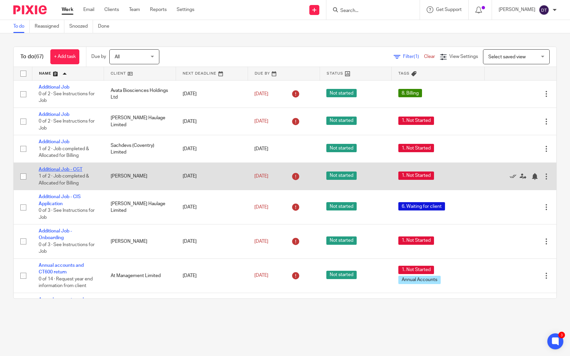
click at [79, 172] on link "Additional Job - CGT" at bounding box center [61, 169] width 44 height 5
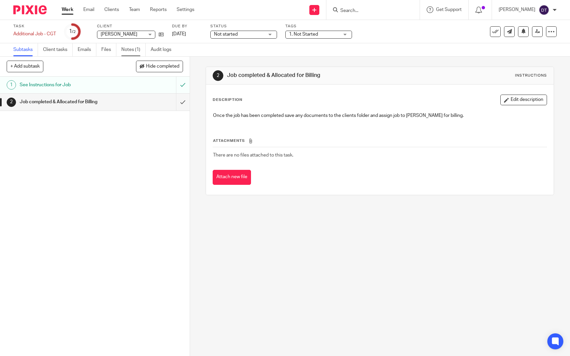
click at [132, 52] on link "Notes (1)" at bounding box center [133, 49] width 24 height 13
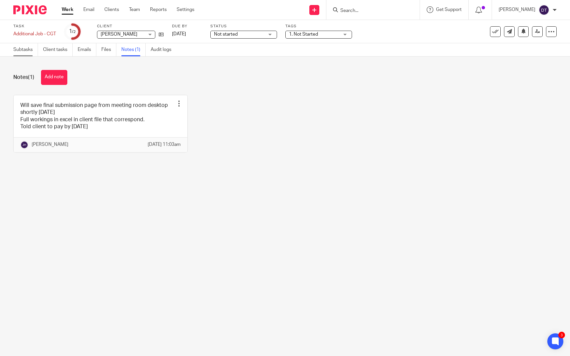
click at [19, 52] on link "Subtasks" at bounding box center [25, 49] width 25 height 13
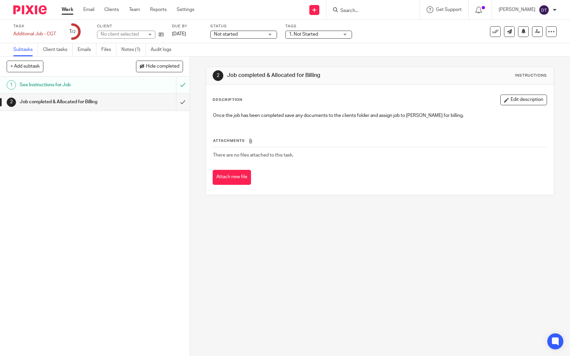
click at [50, 83] on h1 "See Instructions for Job" at bounding box center [70, 85] width 100 height 10
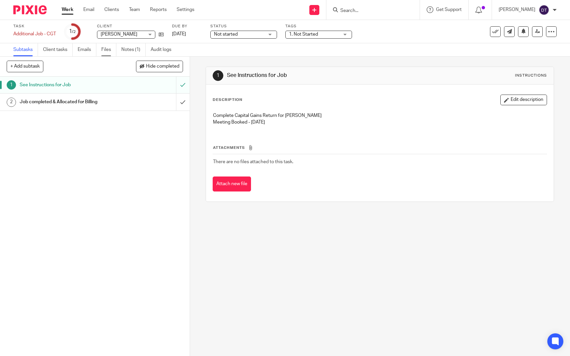
click at [107, 52] on link "Files" at bounding box center [108, 49] width 15 height 13
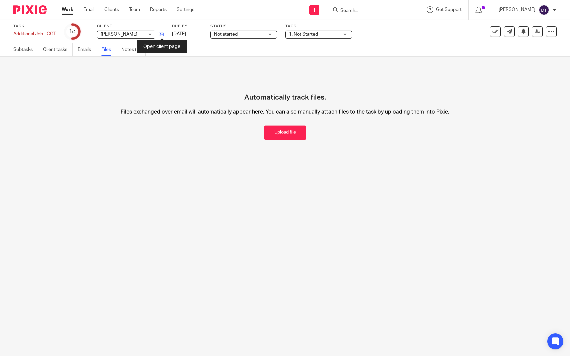
click at [163, 34] on icon at bounding box center [161, 34] width 5 height 5
click at [496, 32] on icon at bounding box center [495, 31] width 7 height 7
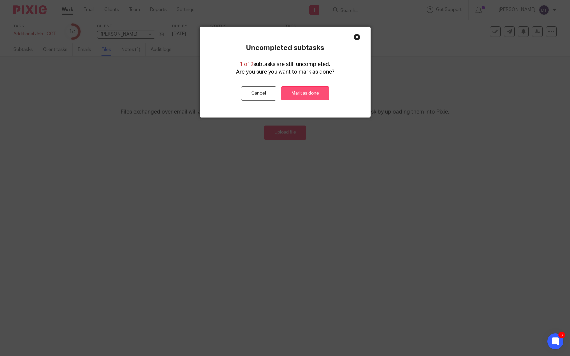
click at [306, 99] on link "Mark as done" at bounding box center [305, 93] width 48 height 14
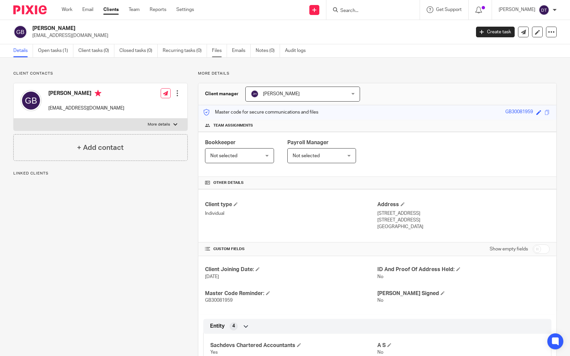
click at [214, 52] on link "Files" at bounding box center [219, 50] width 15 height 13
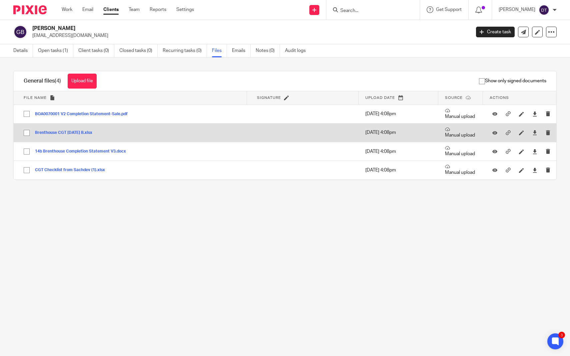
click at [83, 133] on button "Brenthouse CGT [DATE] B.xlsx" at bounding box center [66, 133] width 62 height 5
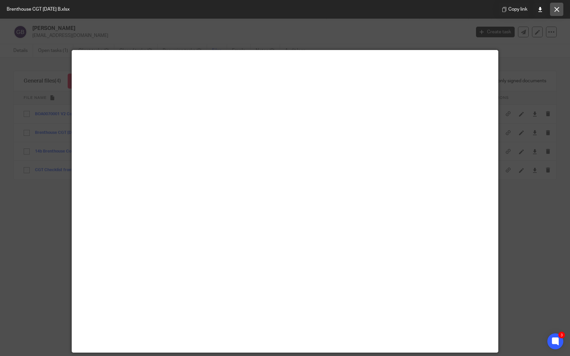
click at [556, 12] on button at bounding box center [556, 9] width 13 height 13
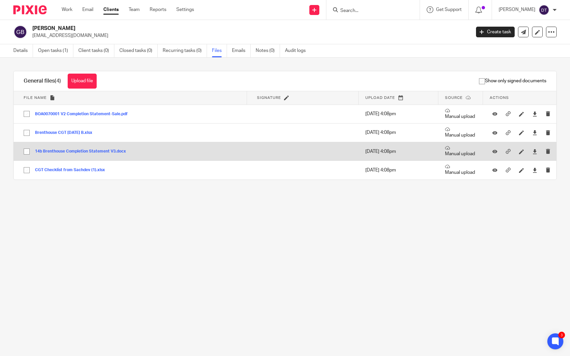
click at [66, 151] on button "14b Brenthouse Completion Statement V3.docx" at bounding box center [83, 151] width 96 height 5
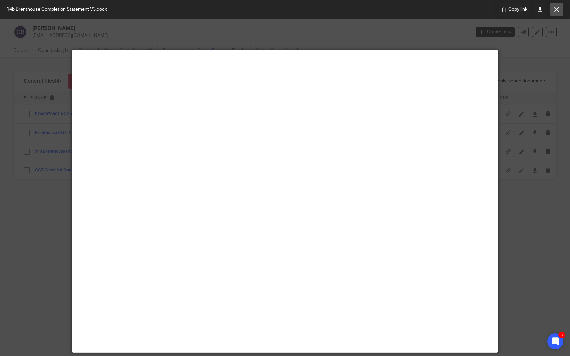
click at [556, 11] on icon at bounding box center [556, 9] width 5 height 5
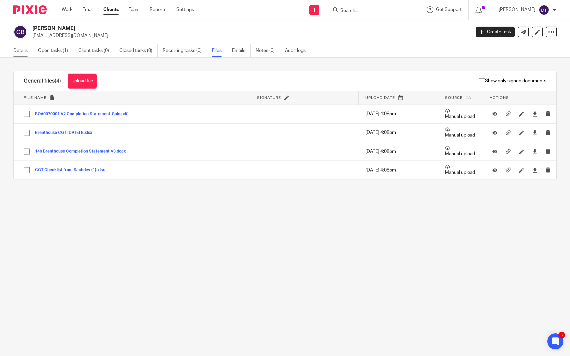
click at [19, 52] on link "Details" at bounding box center [23, 50] width 20 height 13
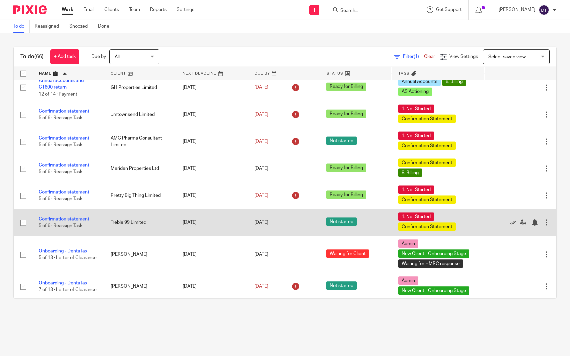
scroll to position [300, 0]
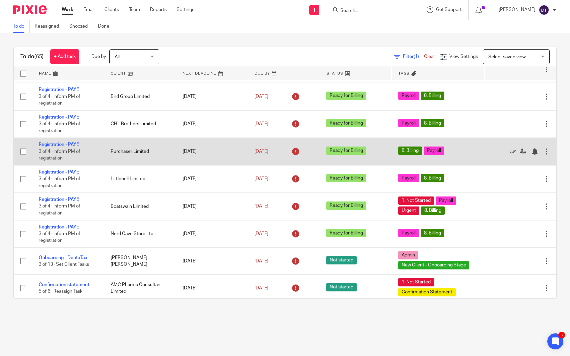
scroll to position [302, 0]
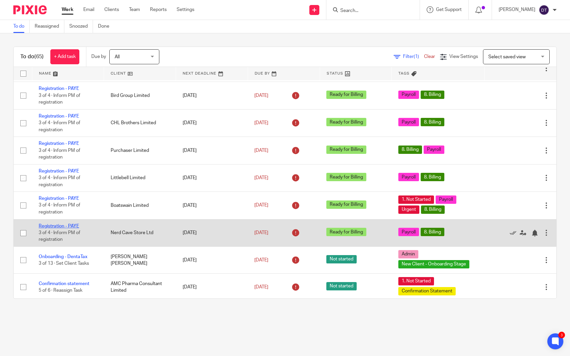
click at [75, 229] on link "Registration - PAYE" at bounding box center [59, 226] width 40 height 5
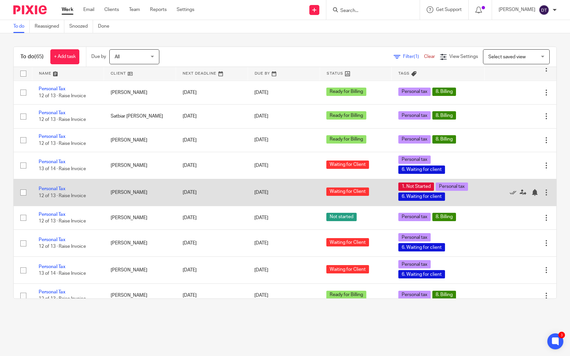
scroll to position [1405, 0]
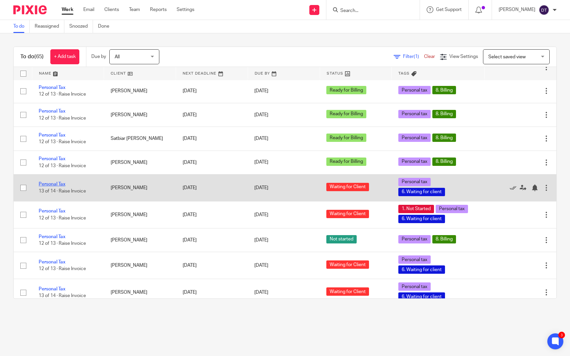
click at [63, 187] on link "Personal Tax" at bounding box center [52, 184] width 27 height 5
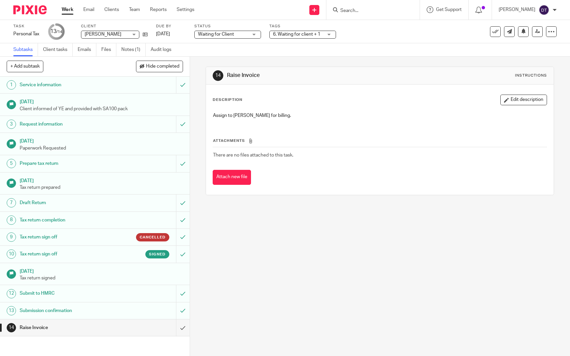
scroll to position [1, 0]
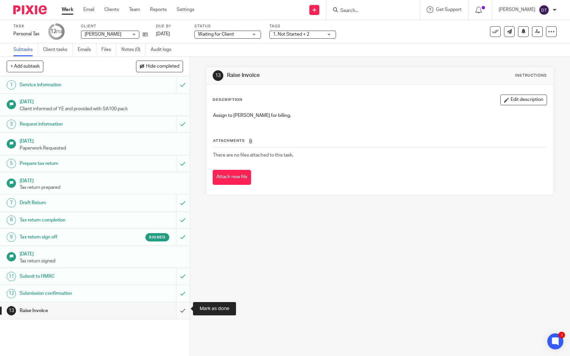
click at [186, 311] on input "submit" at bounding box center [95, 311] width 190 height 17
click at [185, 303] on input "submit" at bounding box center [95, 311] width 190 height 17
click at [180, 309] on input "submit" at bounding box center [95, 311] width 190 height 17
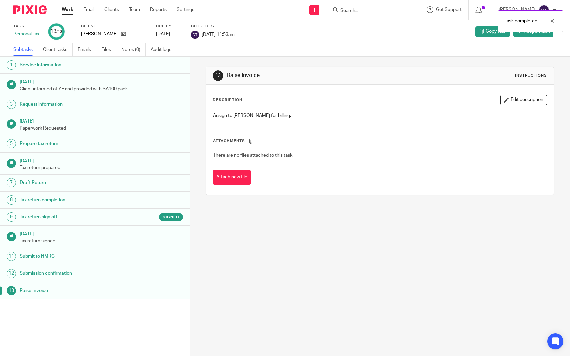
click at [353, 10] on div "Task completed." at bounding box center [424, 19] width 278 height 25
click at [356, 12] on div "Task completed." at bounding box center [424, 19] width 278 height 25
click at [348, 9] on div "Task completed." at bounding box center [424, 19] width 278 height 25
click at [344, 32] on div "Task Personal Tax 13 /13 Client [PERSON_NAME] Due by [DATE] Closed by [DATE] 11…" at bounding box center [239, 32] width 453 height 16
click at [351, 10] on div "Task completed." at bounding box center [424, 19] width 278 height 25
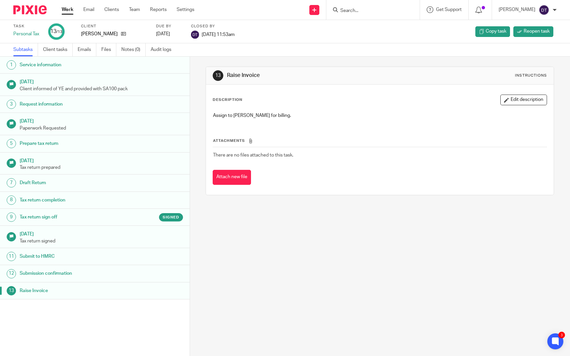
click at [351, 10] on input "Search" at bounding box center [370, 11] width 60 height 6
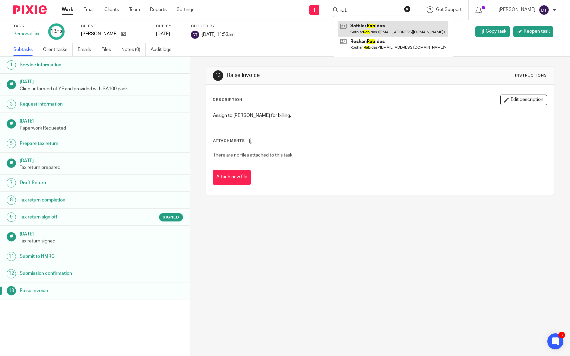
type input "rab"
click at [365, 31] on link at bounding box center [393, 28] width 110 height 15
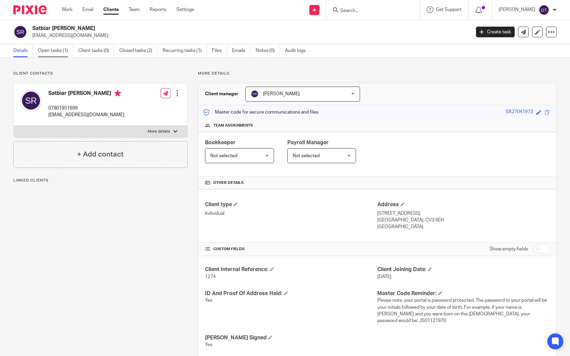
click at [67, 50] on link "Open tasks (1)" at bounding box center [55, 50] width 35 height 13
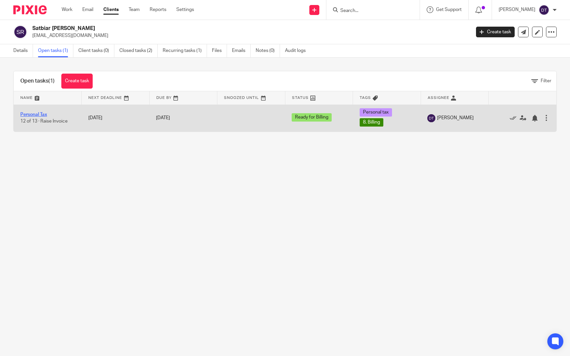
click at [41, 114] on link "Personal Tax" at bounding box center [33, 114] width 27 height 5
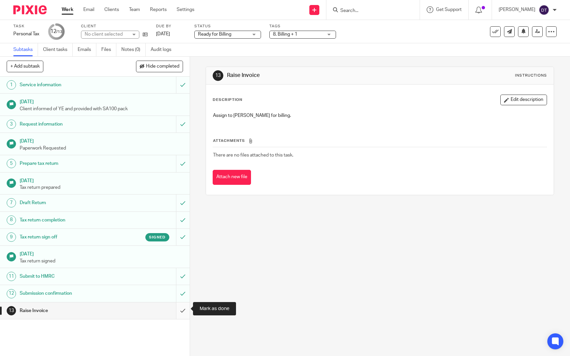
click at [184, 310] on input "submit" at bounding box center [95, 311] width 190 height 17
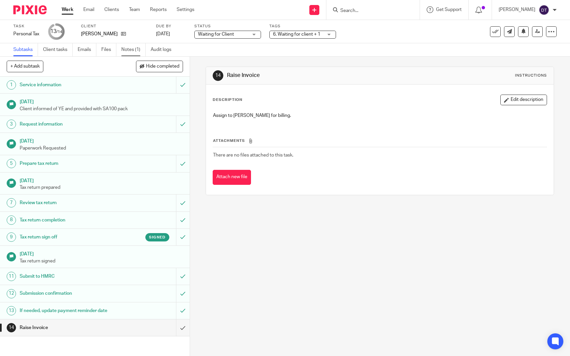
click at [125, 52] on link "Notes (1)" at bounding box center [133, 49] width 24 height 13
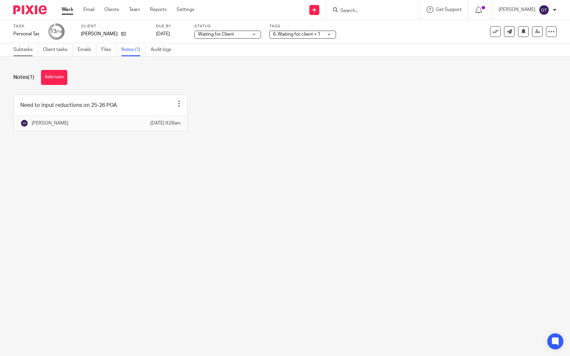
click at [28, 48] on link "Subtasks" at bounding box center [25, 49] width 25 height 13
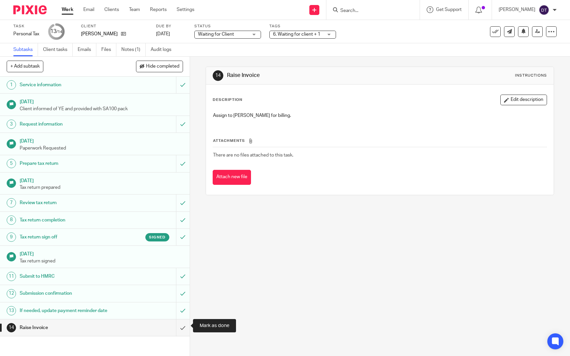
click at [187, 334] on div "14 Raise Invoice" at bounding box center [95, 328] width 190 height 17
click at [180, 326] on input "submit" at bounding box center [95, 328] width 190 height 17
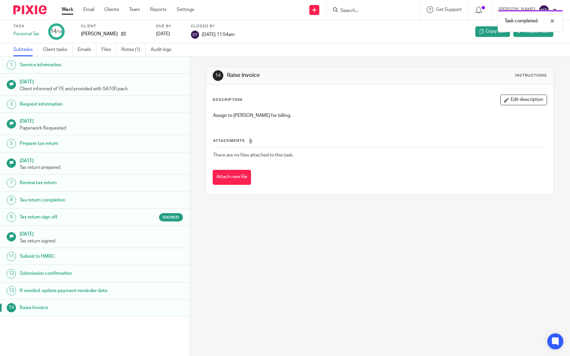
click at [71, 11] on link "Work" at bounding box center [68, 9] width 12 height 7
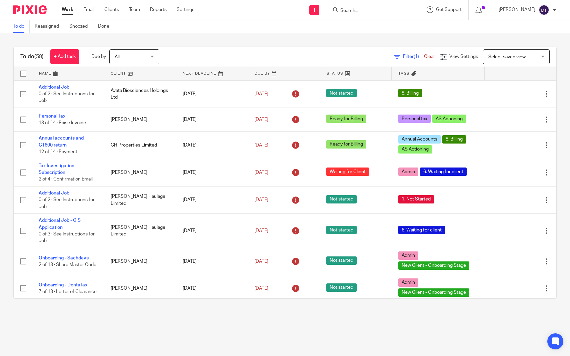
click at [71, 72] on link at bounding box center [68, 73] width 72 height 13
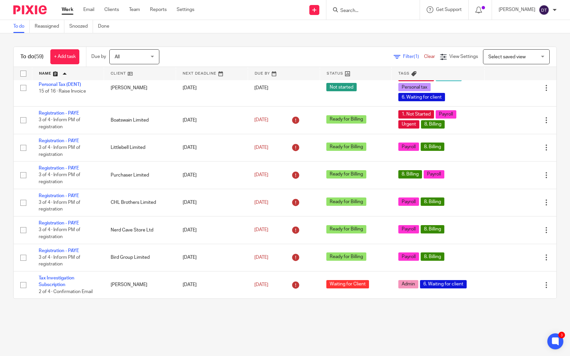
scroll to position [1399, 0]
